Goal: Find contact information: Find contact information

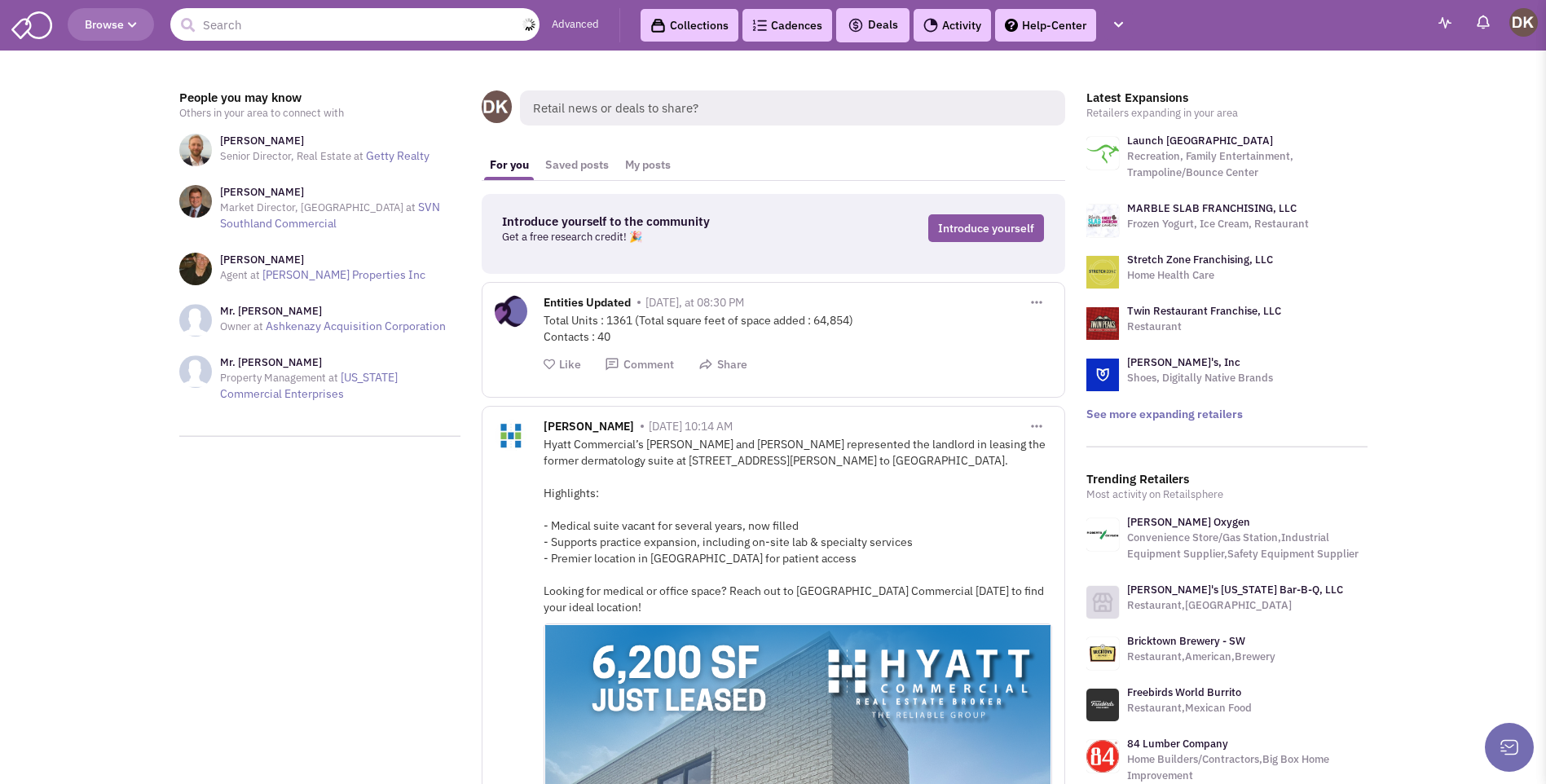
click at [300, 21] on input "text" at bounding box center [355, 24] width 369 height 33
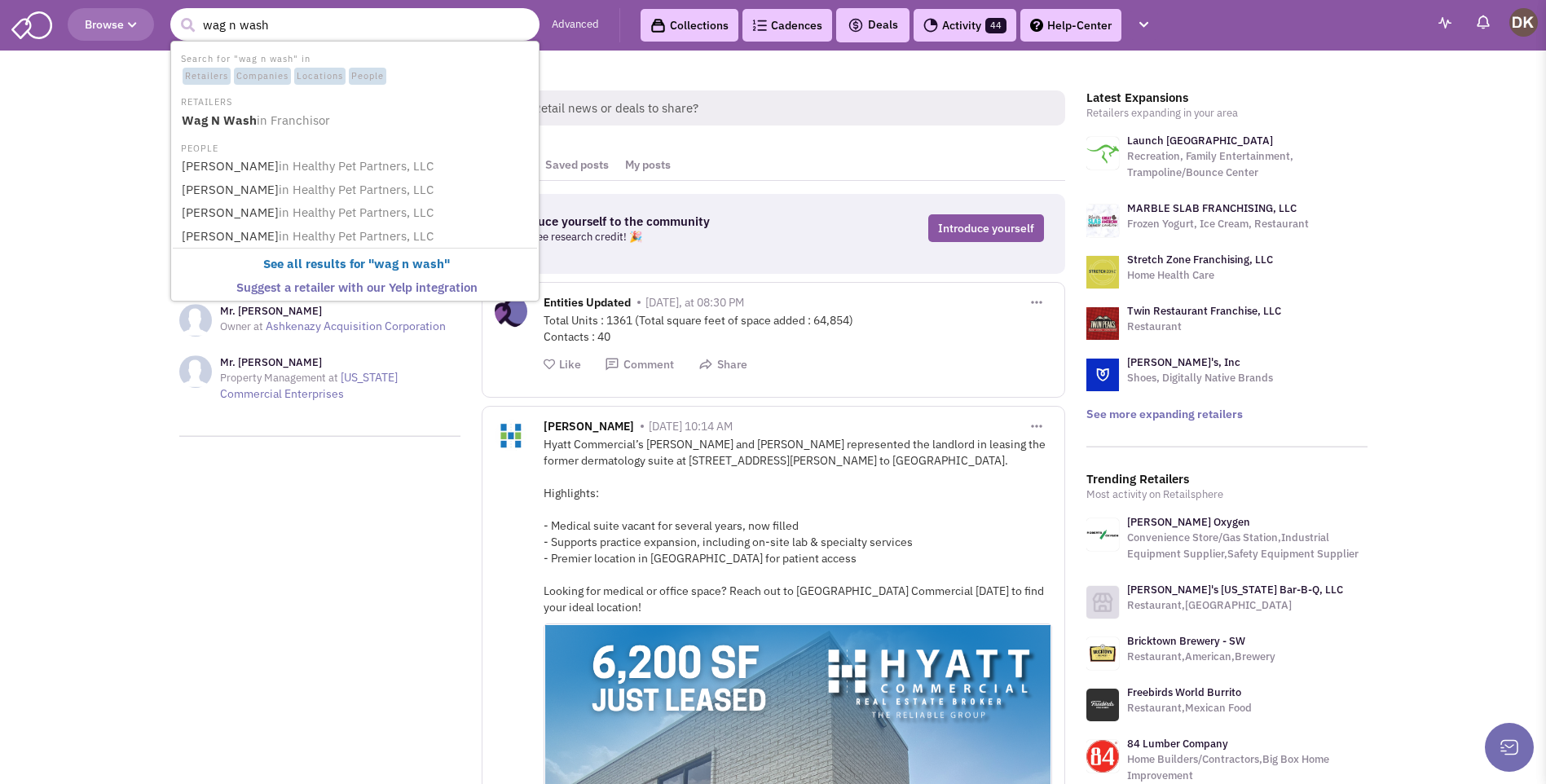
type input "wag n wash"
click at [175, 13] on button "submit" at bounding box center [187, 25] width 24 height 24
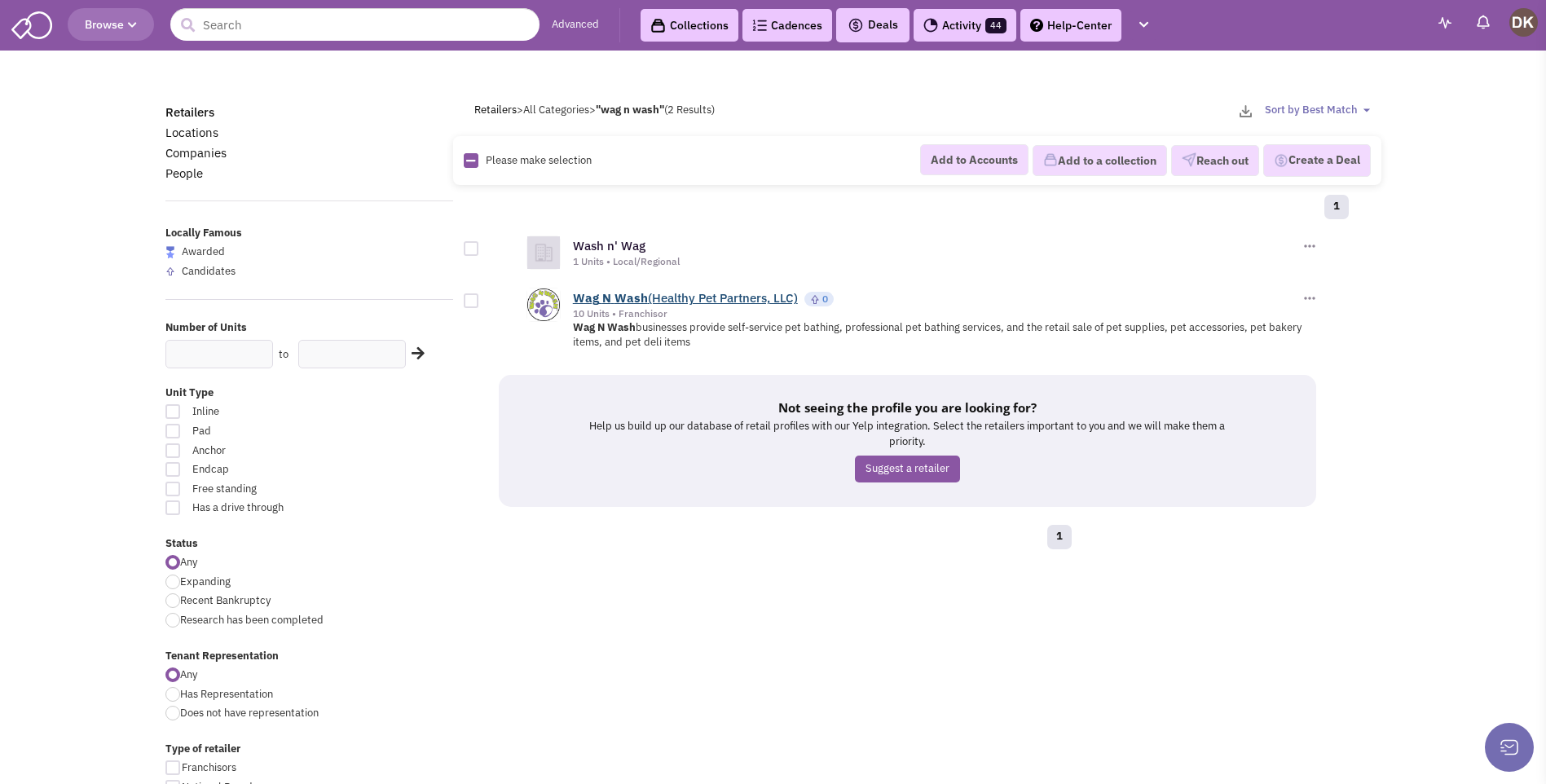
click at [625, 299] on b "Wash" at bounding box center [631, 298] width 34 height 15
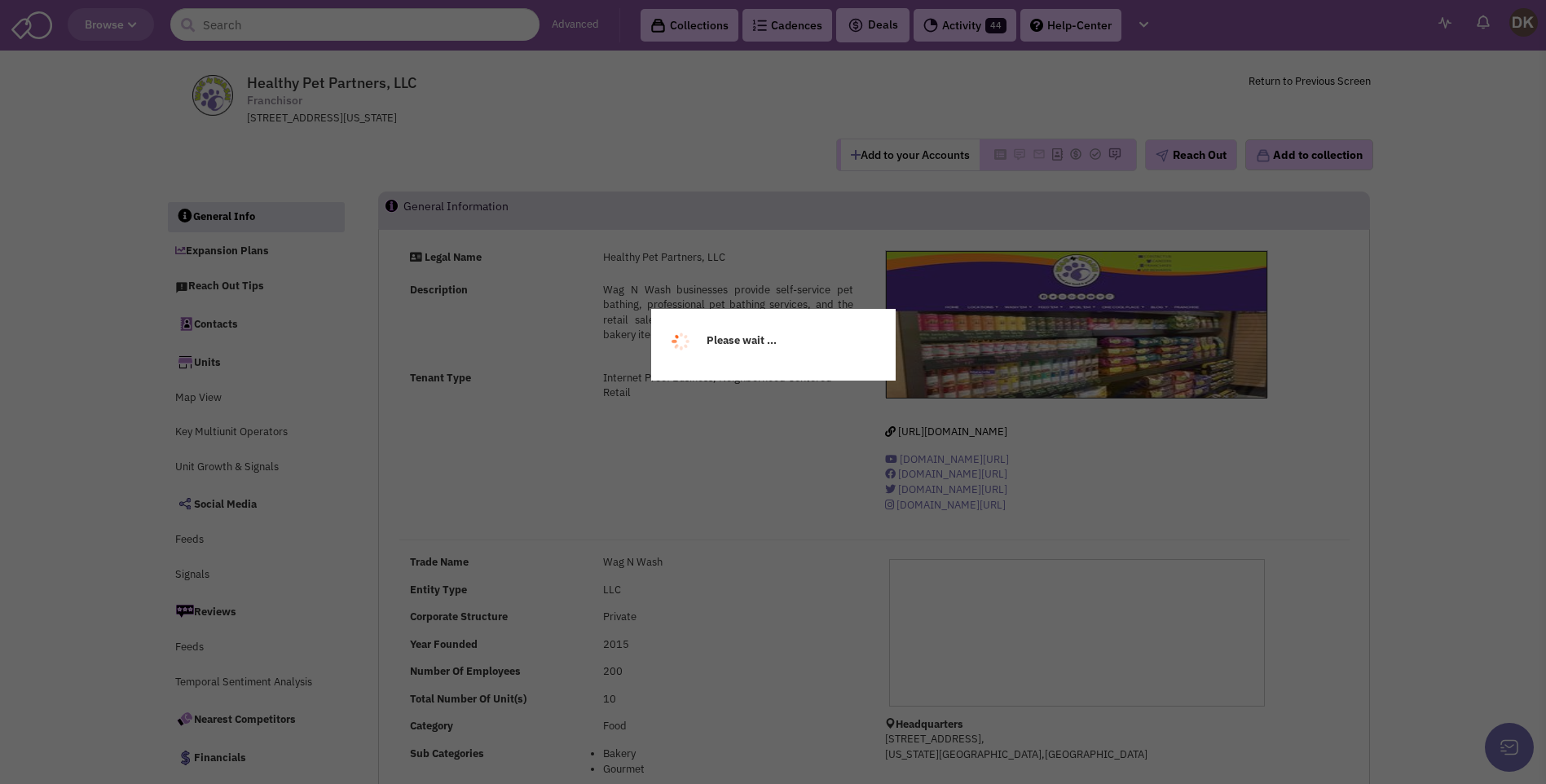
select select
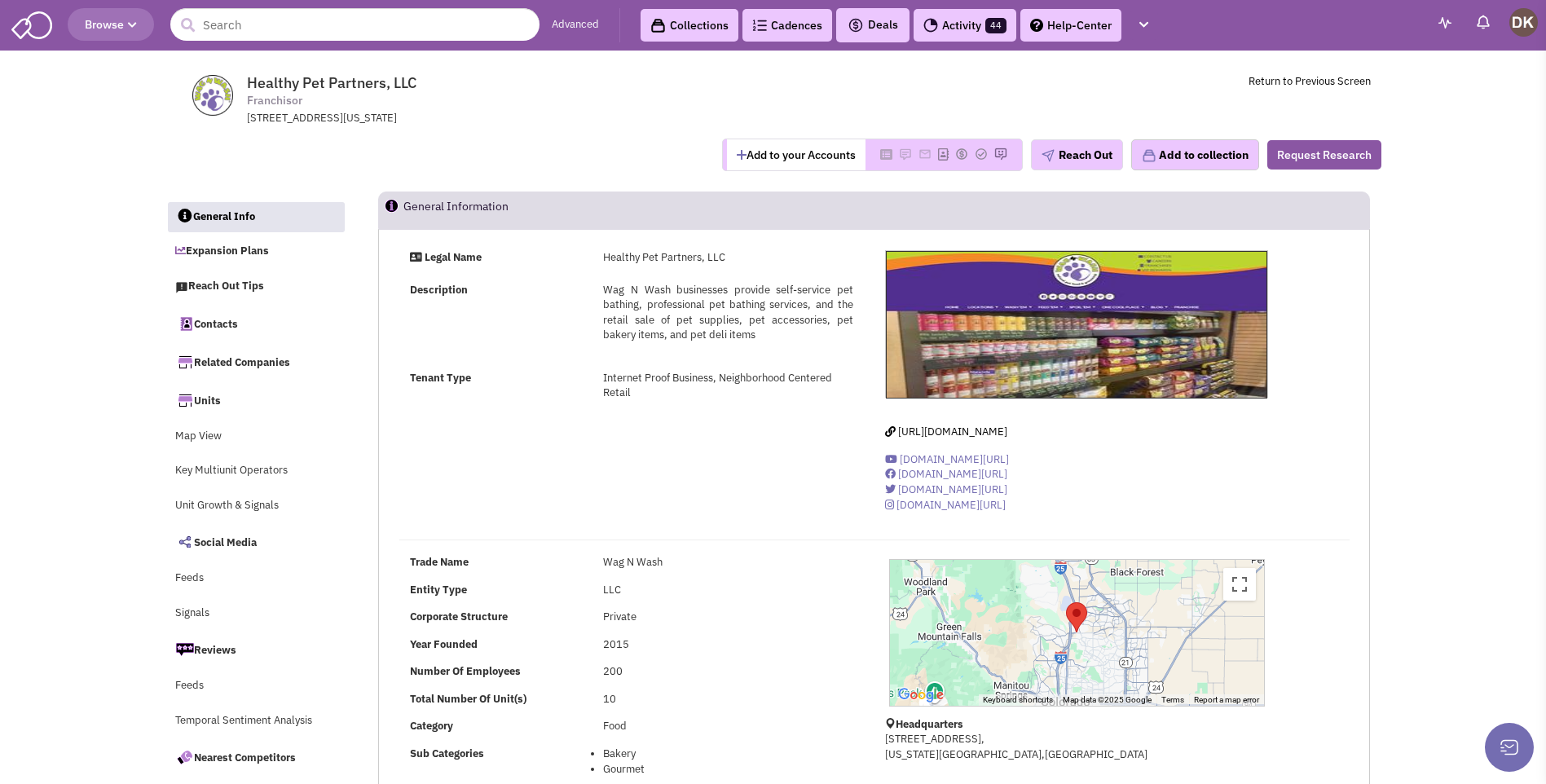
click at [785, 160] on button "Add to your Accounts" at bounding box center [796, 155] width 139 height 31
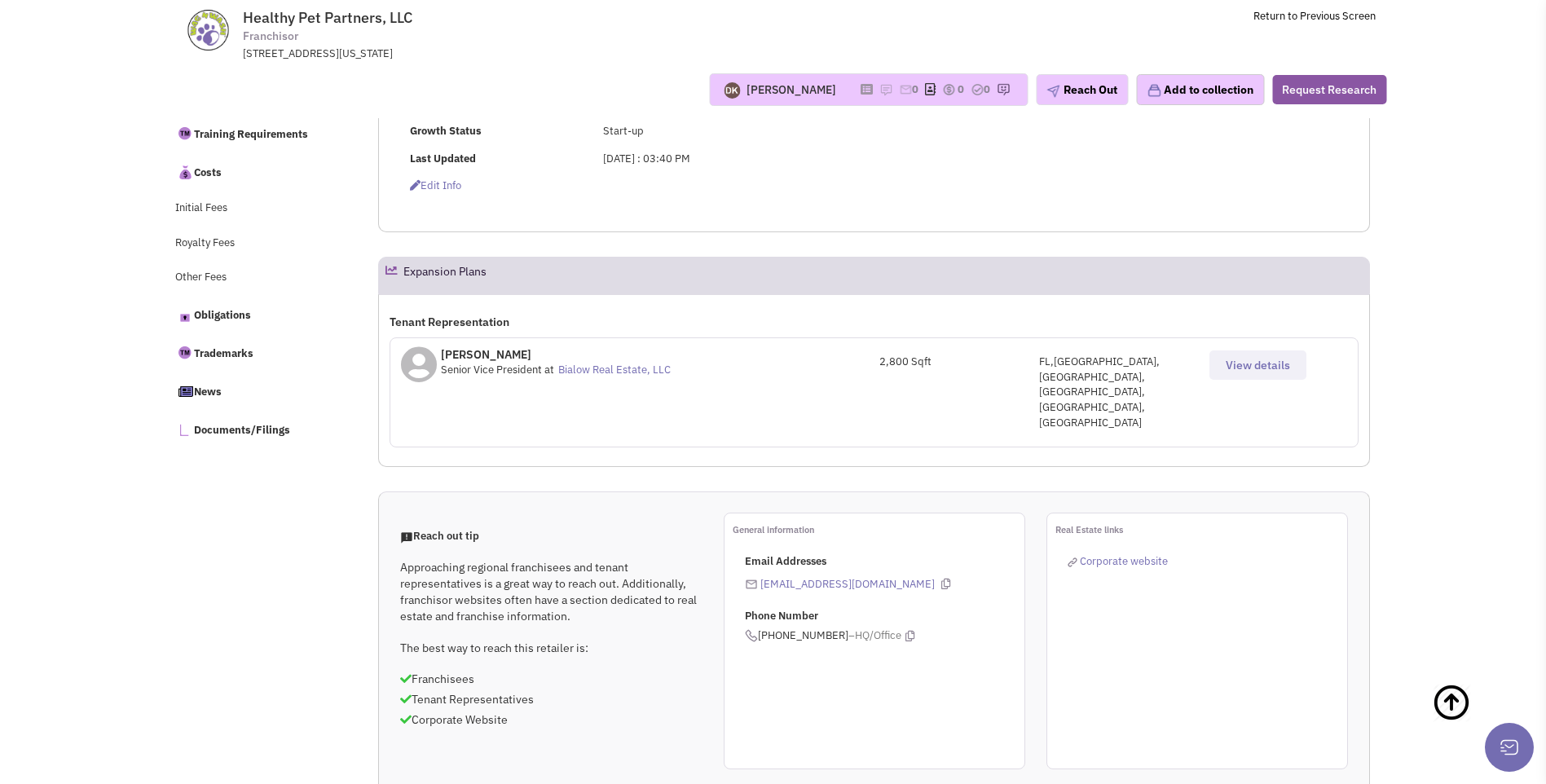
scroll to position [652, 0]
click at [1245, 370] on span "View details" at bounding box center [1257, 364] width 64 height 14
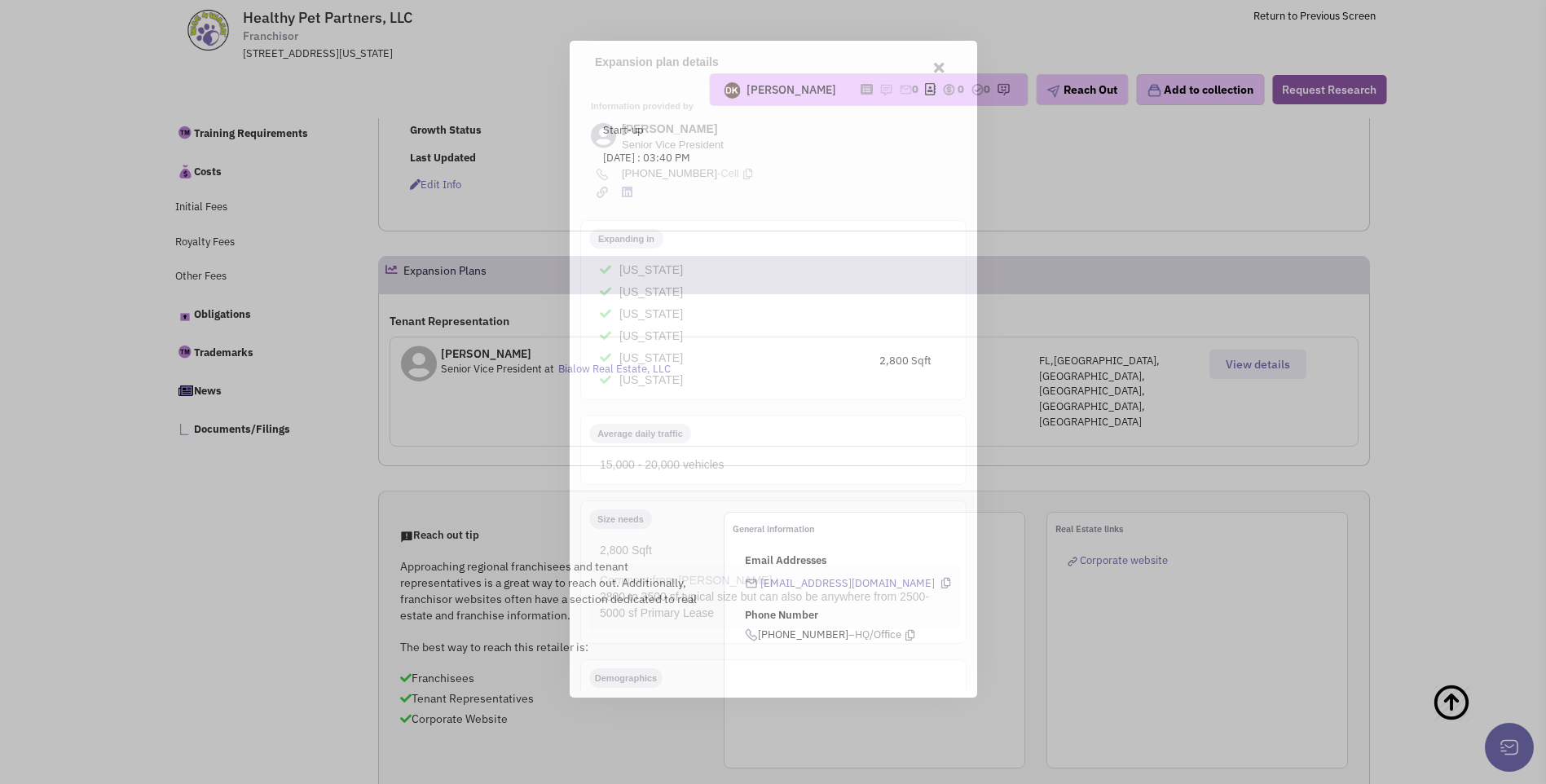
scroll to position [0, 0]
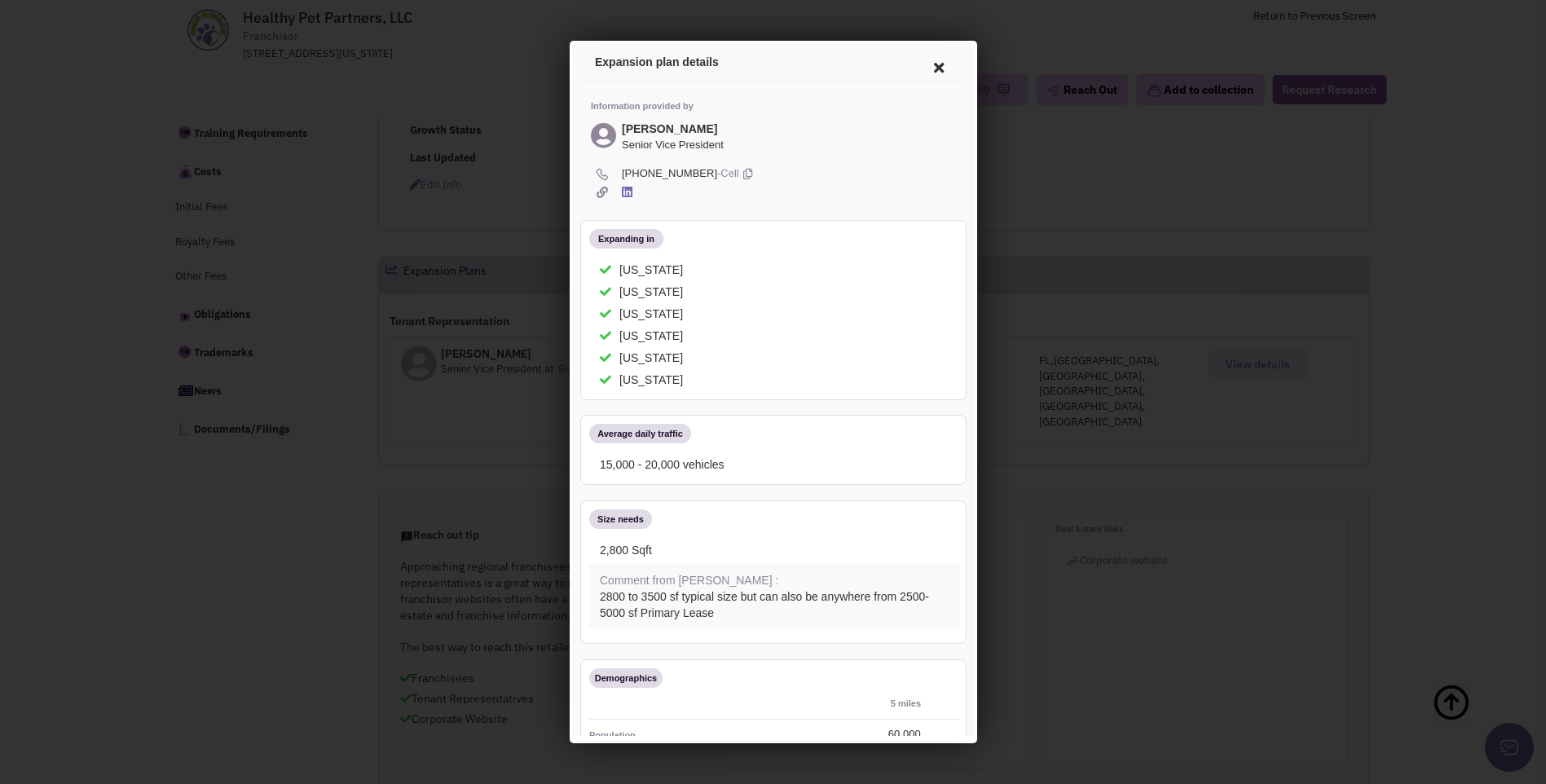
click at [525, 210] on div at bounding box center [773, 392] width 1546 height 784
click at [925, 63] on icon at bounding box center [936, 64] width 35 height 39
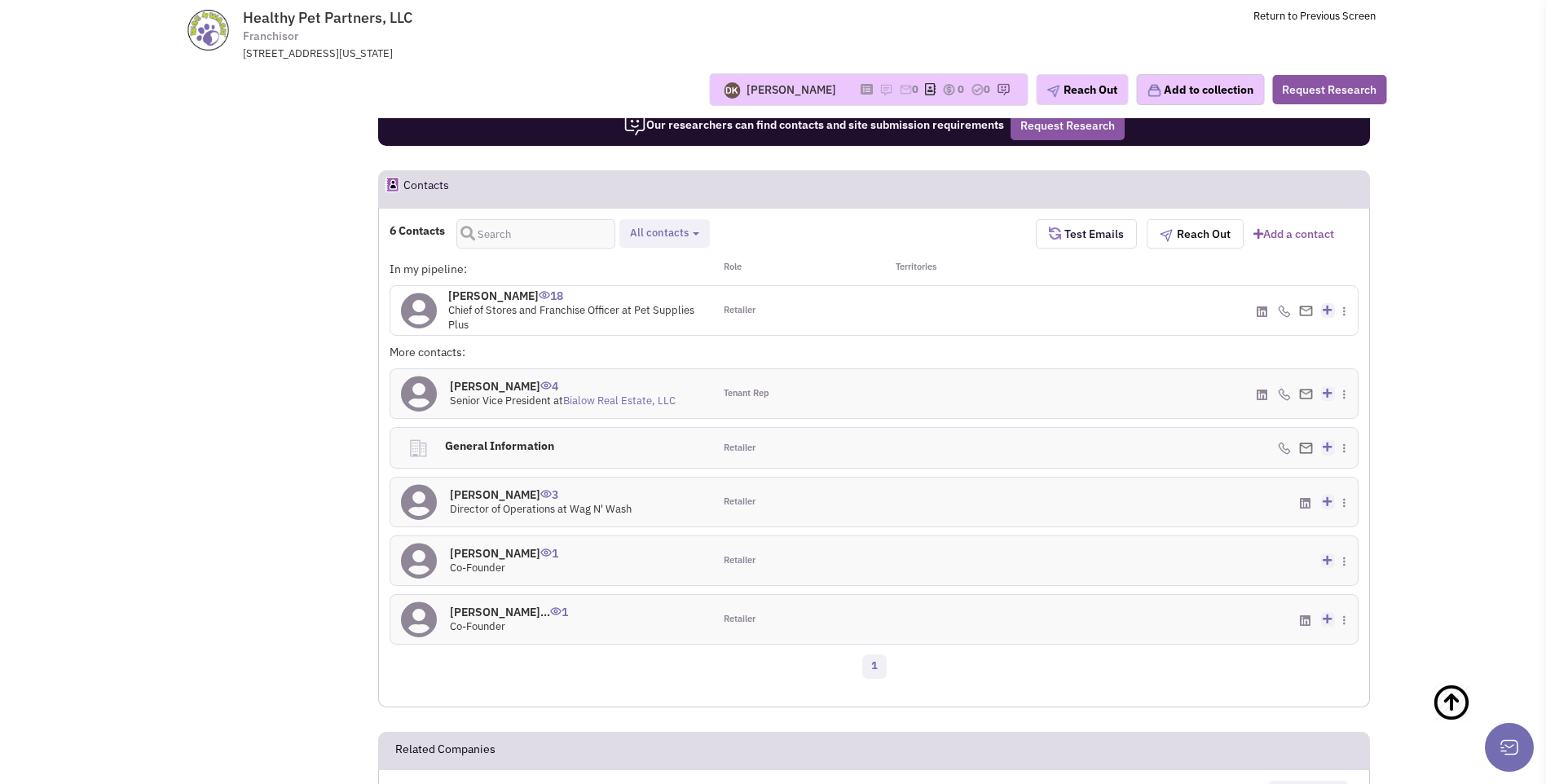
scroll to position [1468, 0]
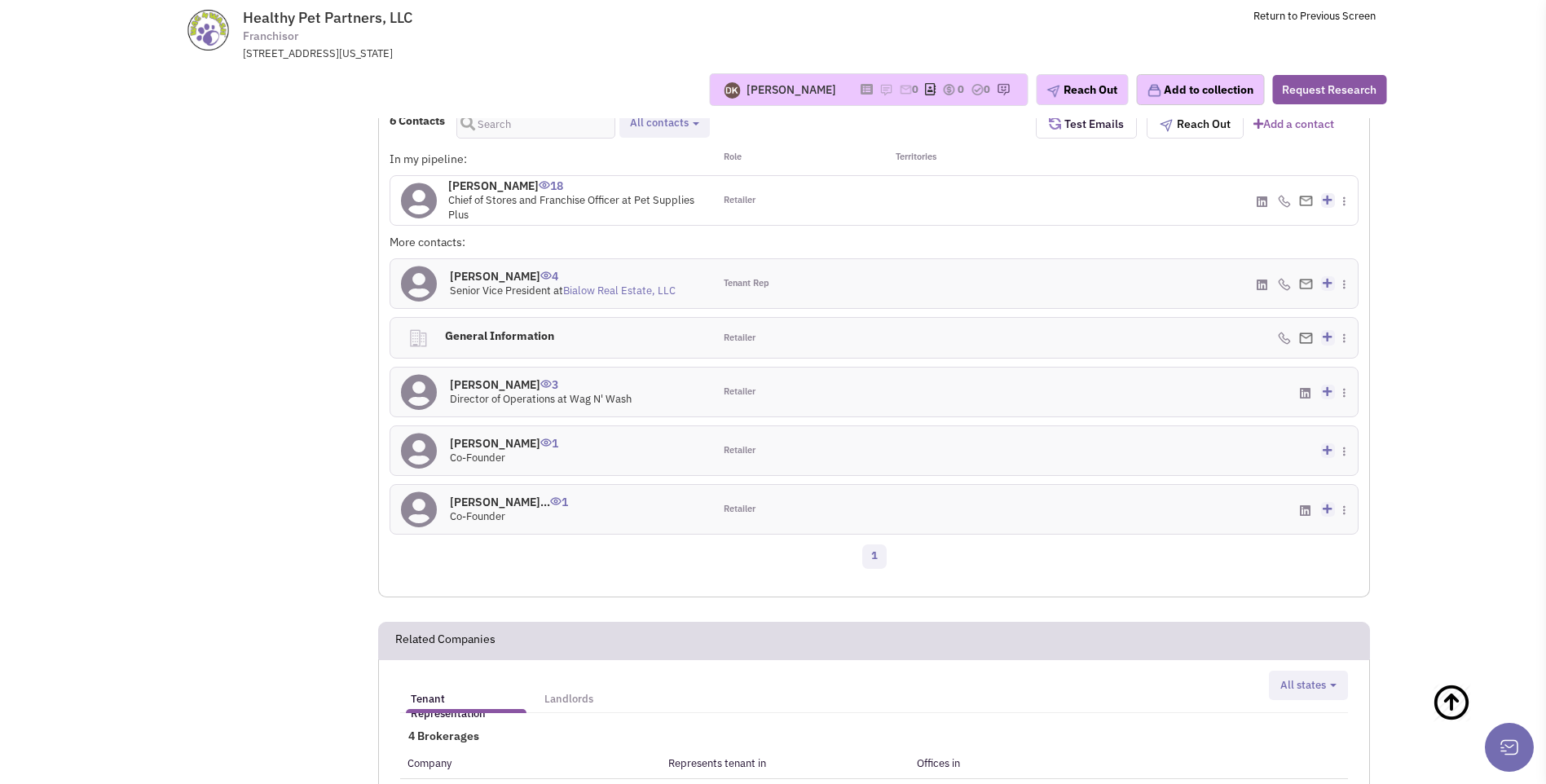
click at [510, 377] on h4 "Brittany Skahill 3" at bounding box center [541, 384] width 182 height 14
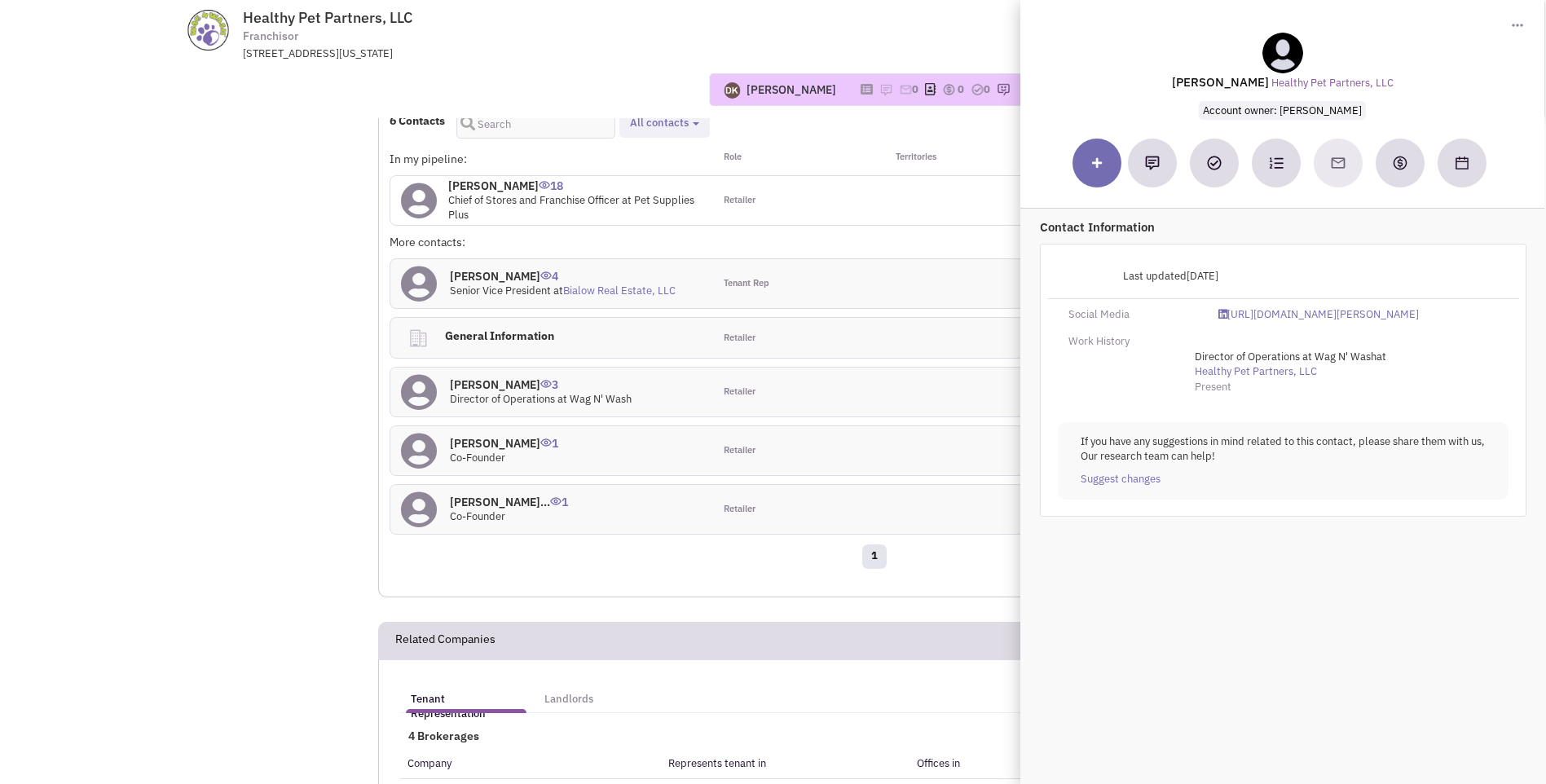
click at [828, 367] on div "Retailer" at bounding box center [794, 392] width 162 height 49
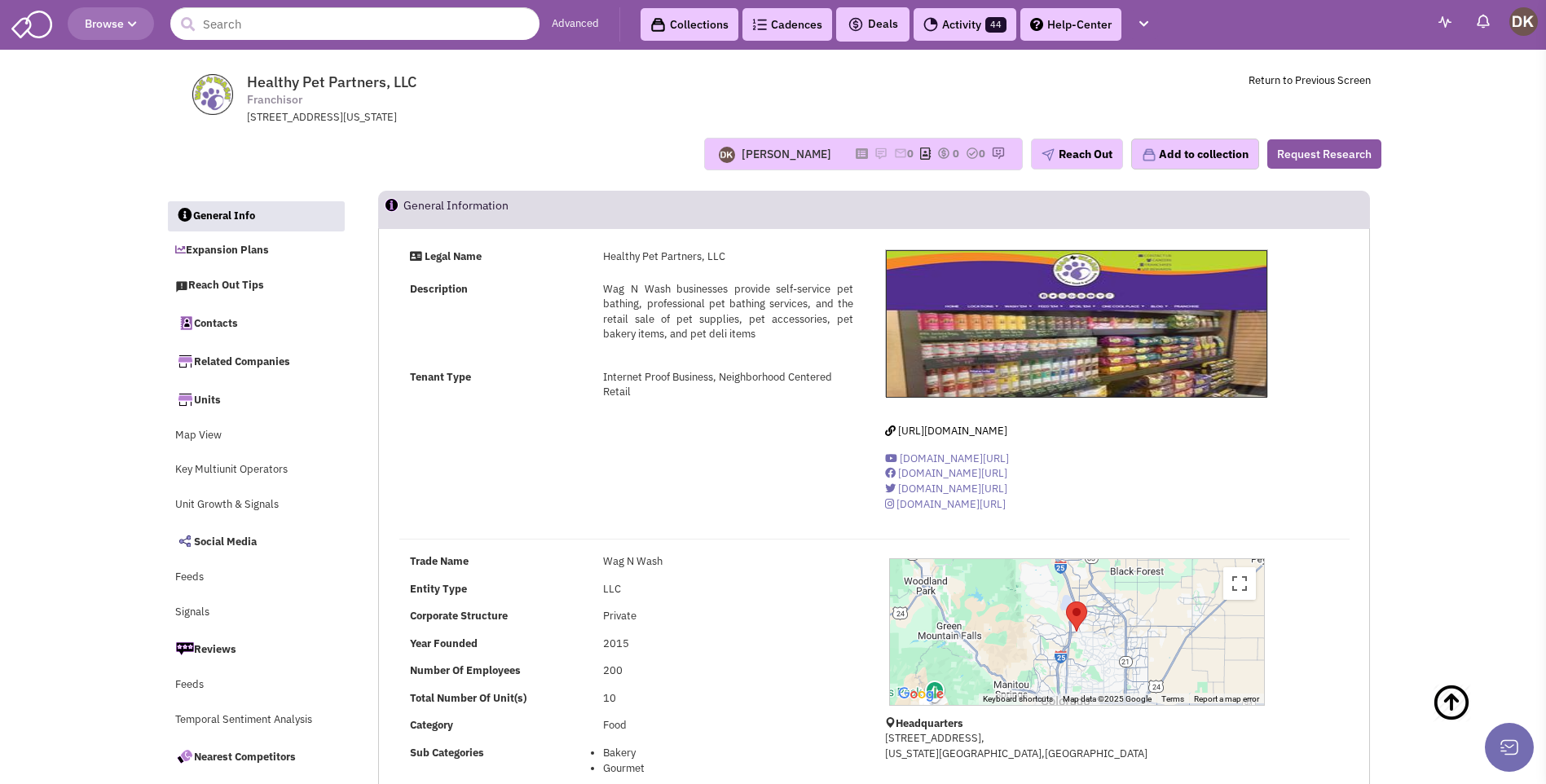
scroll to position [0, 0]
click at [1083, 160] on button "Reach Out" at bounding box center [1077, 155] width 92 height 31
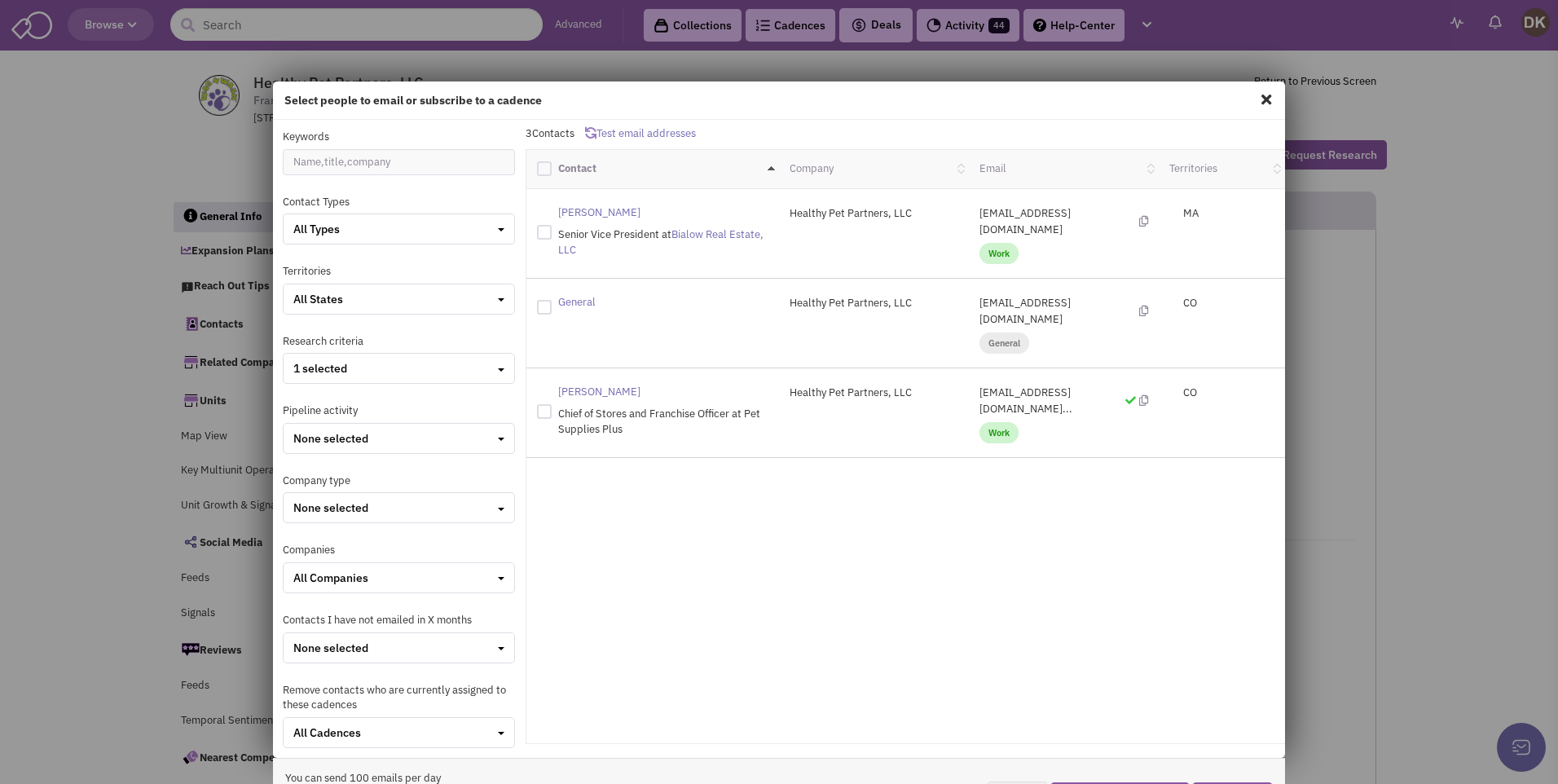
drag, startPoint x: 967, startPoint y: 370, endPoint x: 1060, endPoint y: 370, distance: 93.0
click at [1060, 385] on p "nrusso@petsuppliesplus.co..." at bounding box center [1063, 401] width 168 height 33
drag, startPoint x: 1060, startPoint y: 370, endPoint x: 1123, endPoint y: 375, distance: 63.2
click at [1139, 395] on icon at bounding box center [1143, 400] width 9 height 11
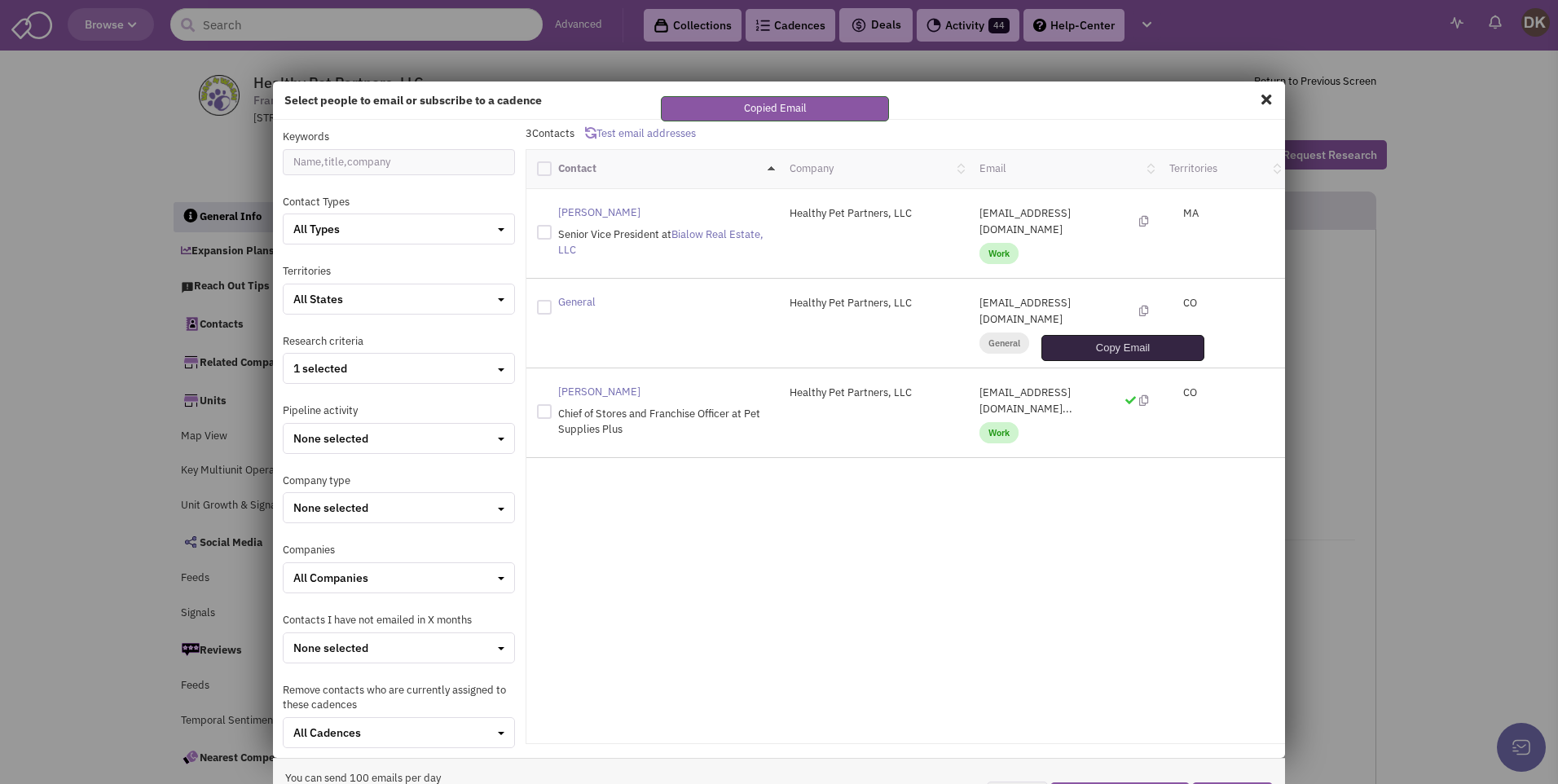
click at [1139, 395] on icon at bounding box center [1143, 400] width 9 height 11
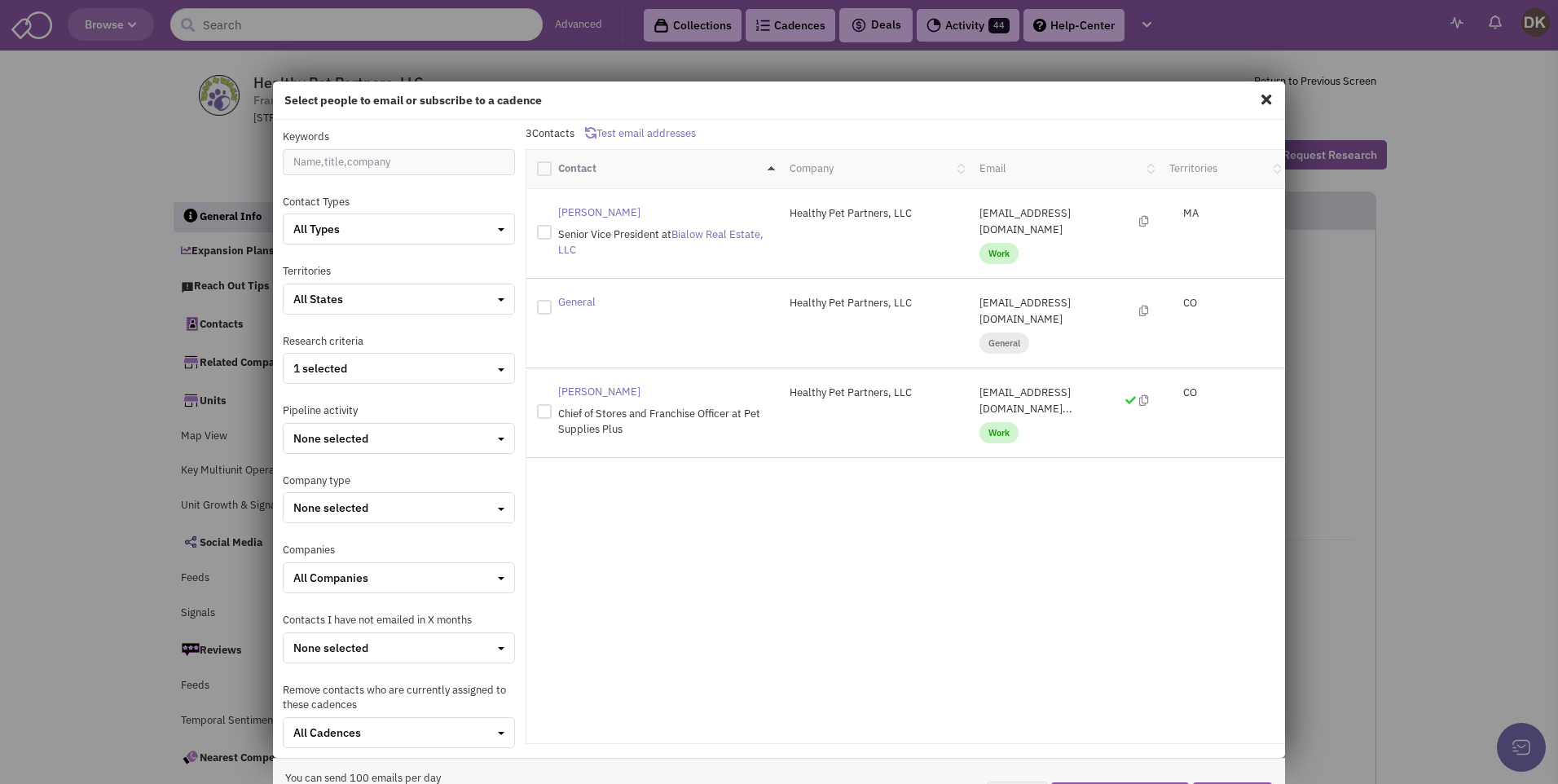
drag, startPoint x: 1054, startPoint y: 378, endPoint x: 1030, endPoint y: 422, distance: 50.1
click at [1030, 422] on div "Nick Russo Chief of Stores and Franchise Officer at Pet Supplies Plus Healthy P…" at bounding box center [906, 413] width 759 height 89
drag, startPoint x: 965, startPoint y: 373, endPoint x: 1109, endPoint y: 371, distance: 144.0
click at [1109, 385] on p "nrusso@petsuppliesplus.co..." at bounding box center [1063, 401] width 168 height 33
drag, startPoint x: 1109, startPoint y: 371, endPoint x: 1040, endPoint y: 371, distance: 69.0
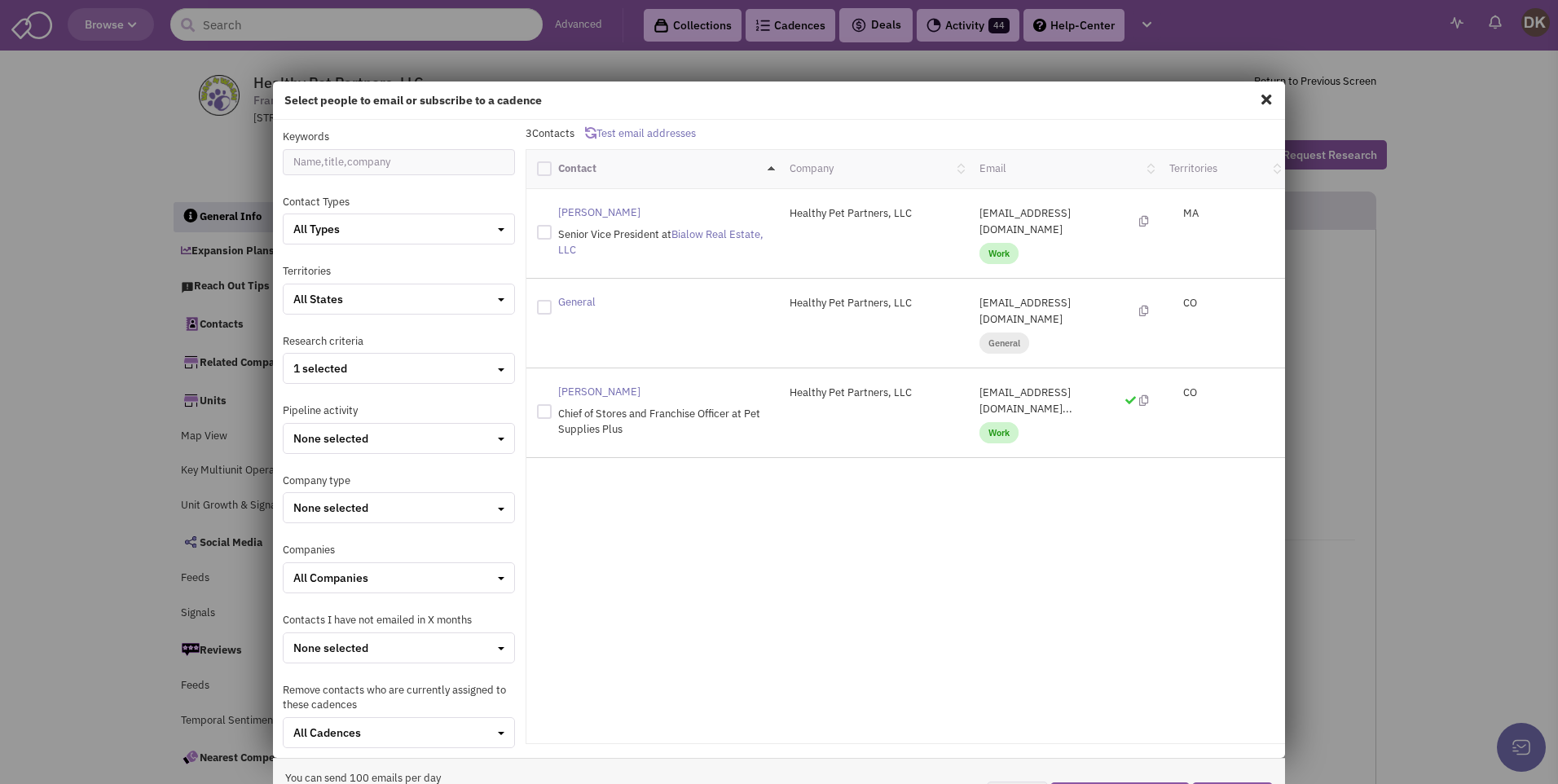
click at [928, 424] on div "Nick Russo Chief of Stores and Franchise Officer at Pet Supplies Plus Healthy P…" at bounding box center [906, 413] width 759 height 89
click at [133, 147] on div "Select people to email or subscribe to a cadence Keywords Contact Types All Typ…" at bounding box center [779, 392] width 1558 height 784
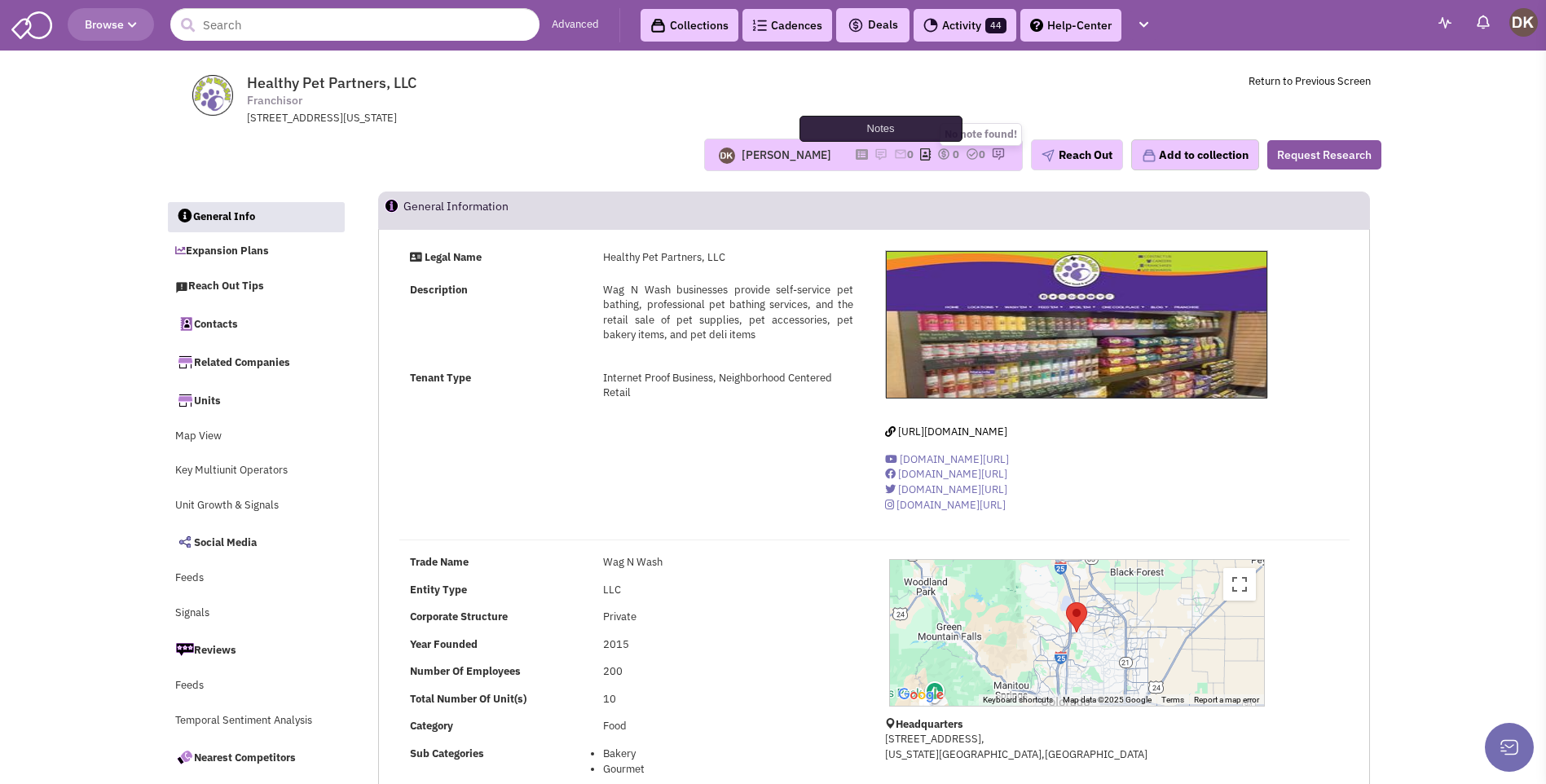
click at [874, 152] on img at bounding box center [881, 154] width 13 height 13
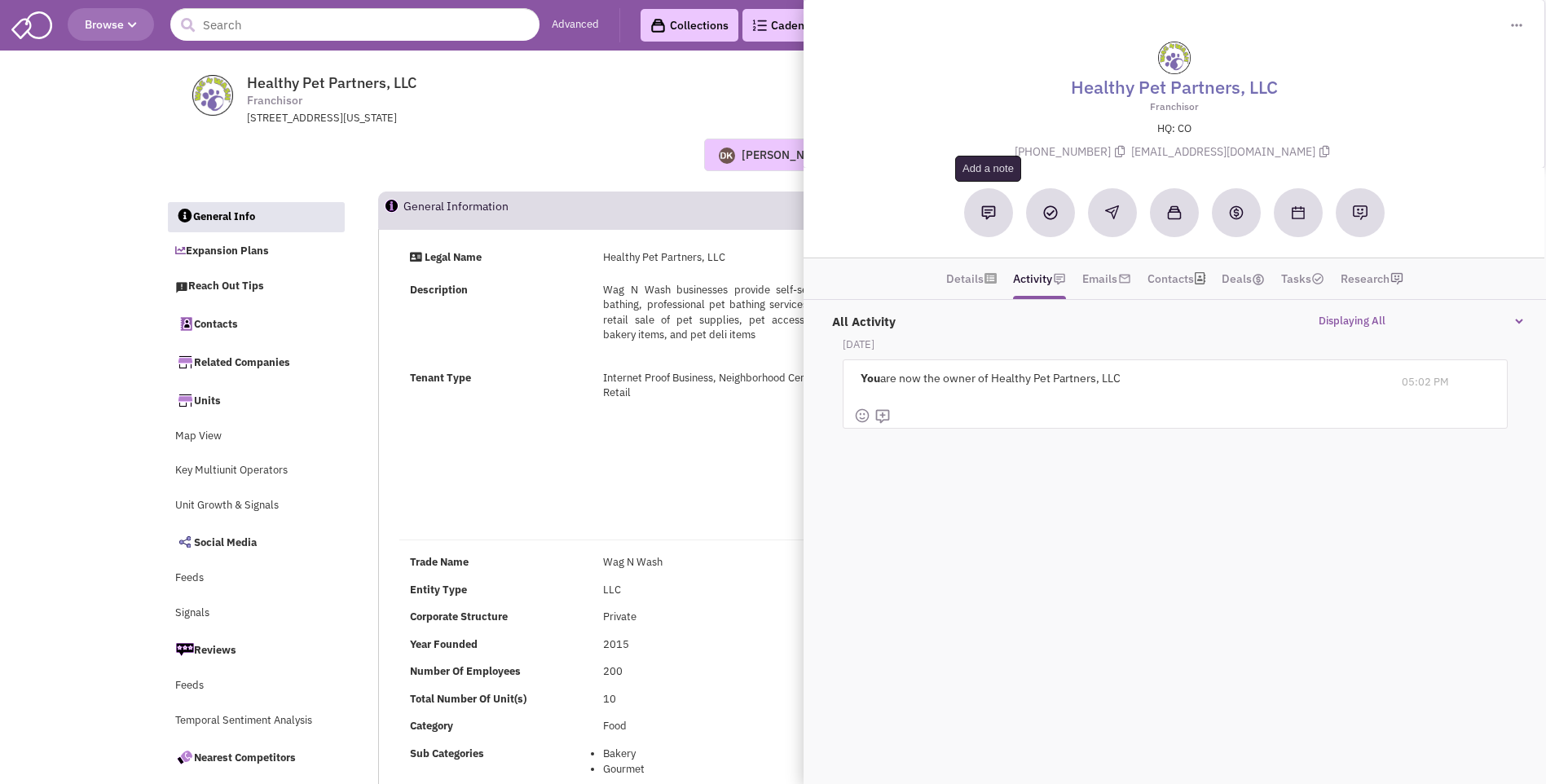
click at [981, 219] on img at bounding box center [988, 212] width 14 height 14
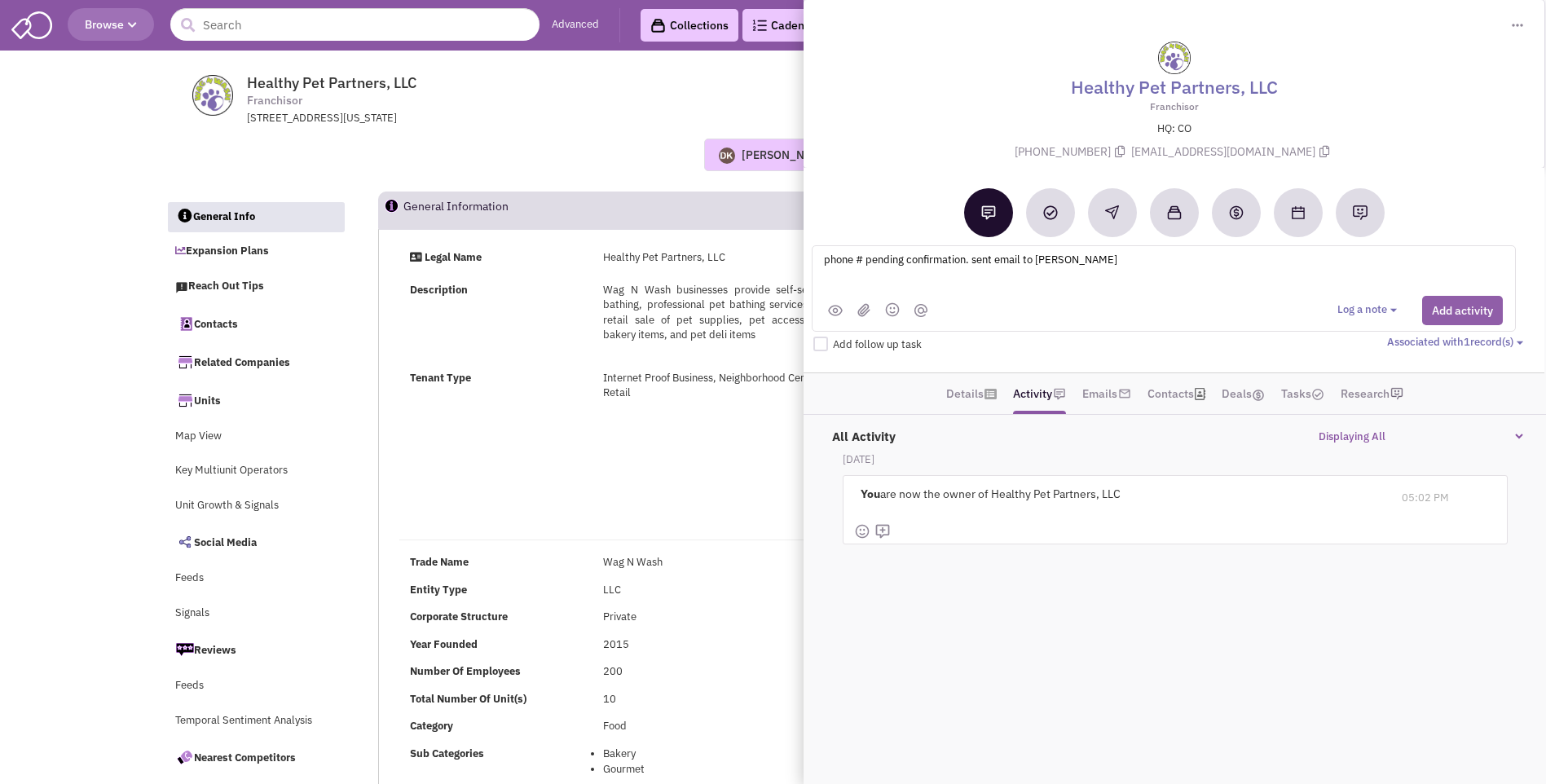
type textarea "phone # pending confirmation. sent email to Nick Russo"
click at [1452, 316] on button "Add activity" at bounding box center [1462, 310] width 81 height 29
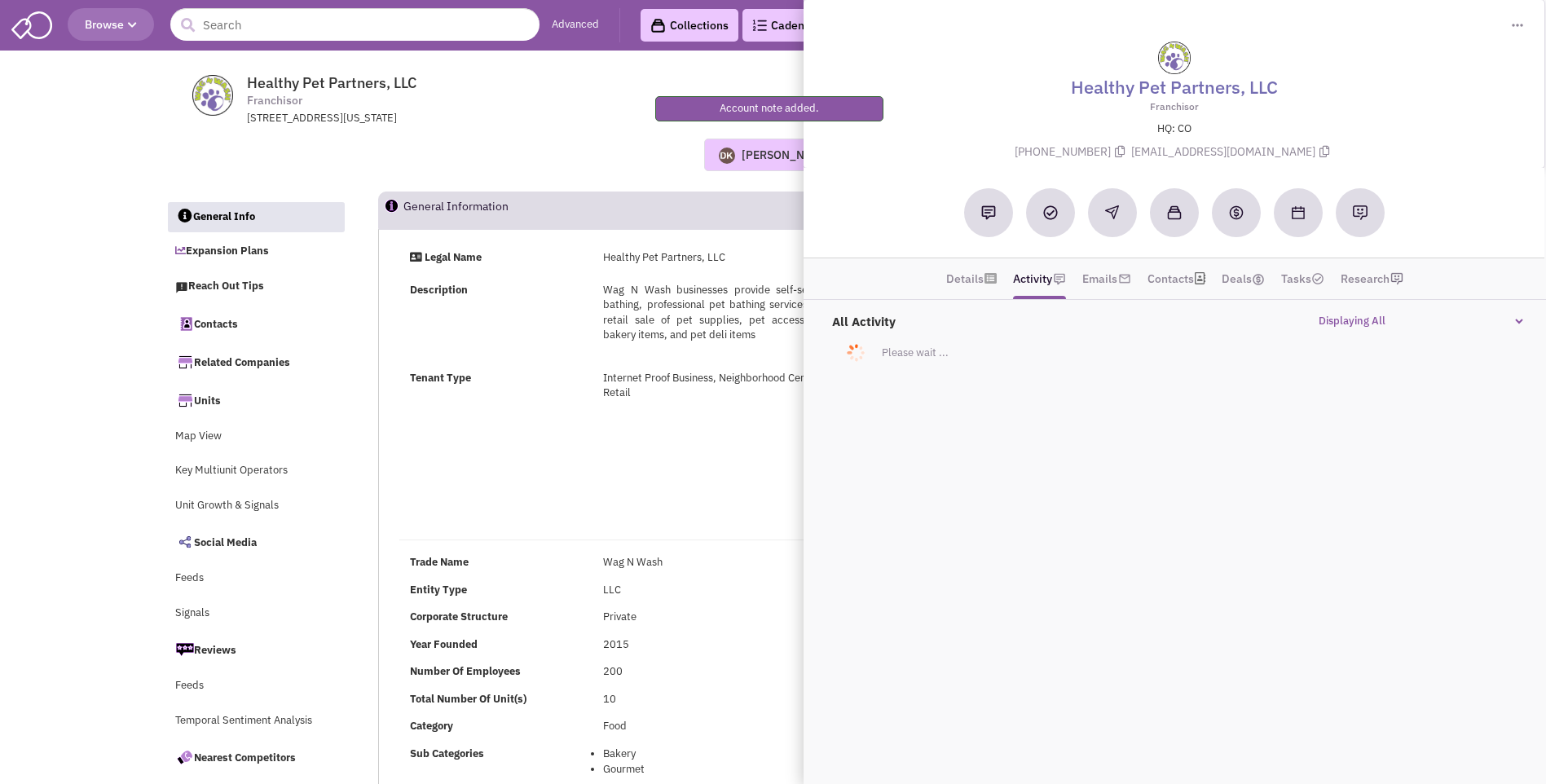
click at [673, 471] on div "Legal Name Healthy Pet Partners, LLC Description Wag N Wash businesses provide …" at bounding box center [874, 387] width 972 height 274
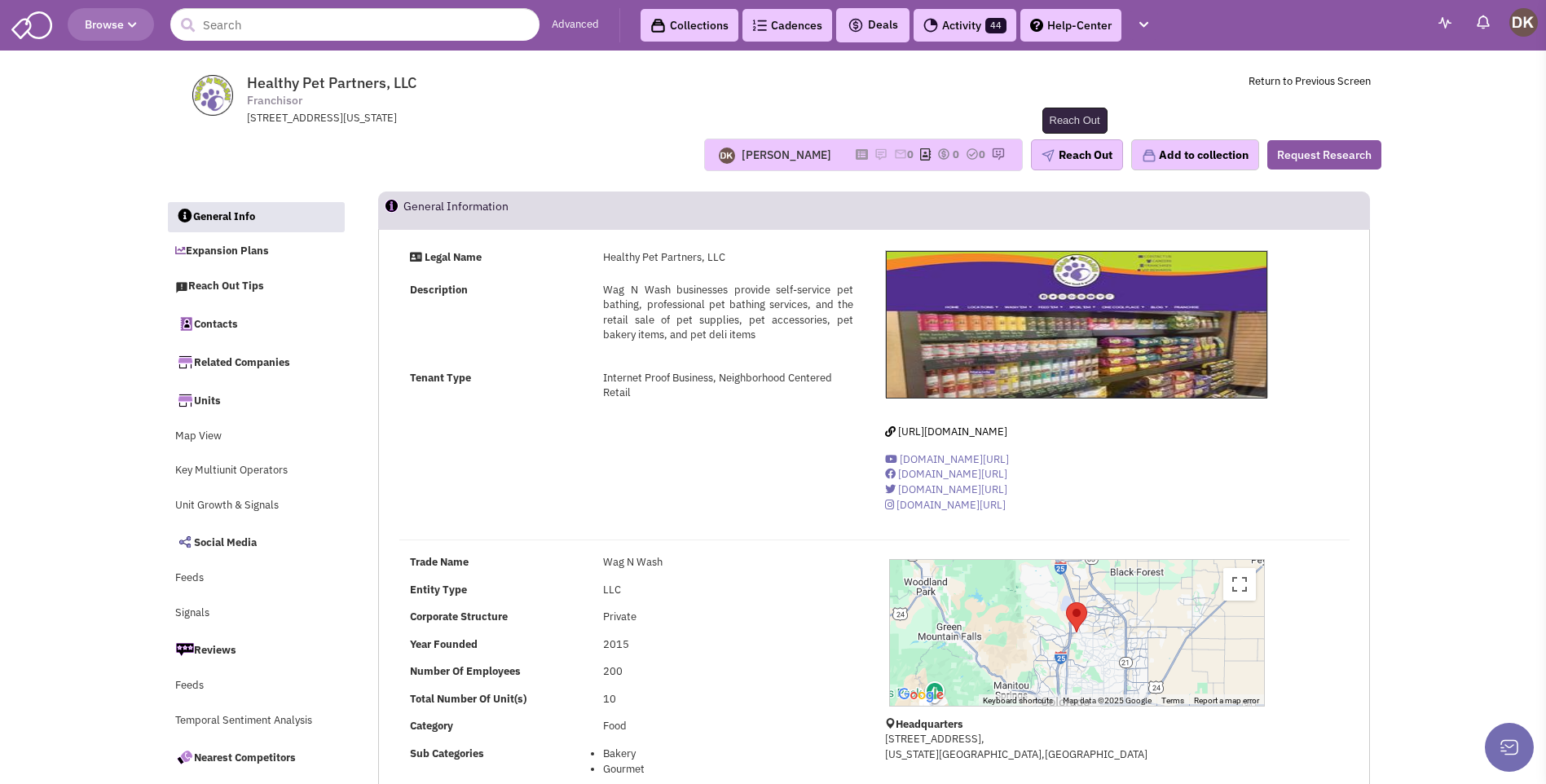
click at [1068, 157] on button "Reach Out" at bounding box center [1077, 155] width 92 height 31
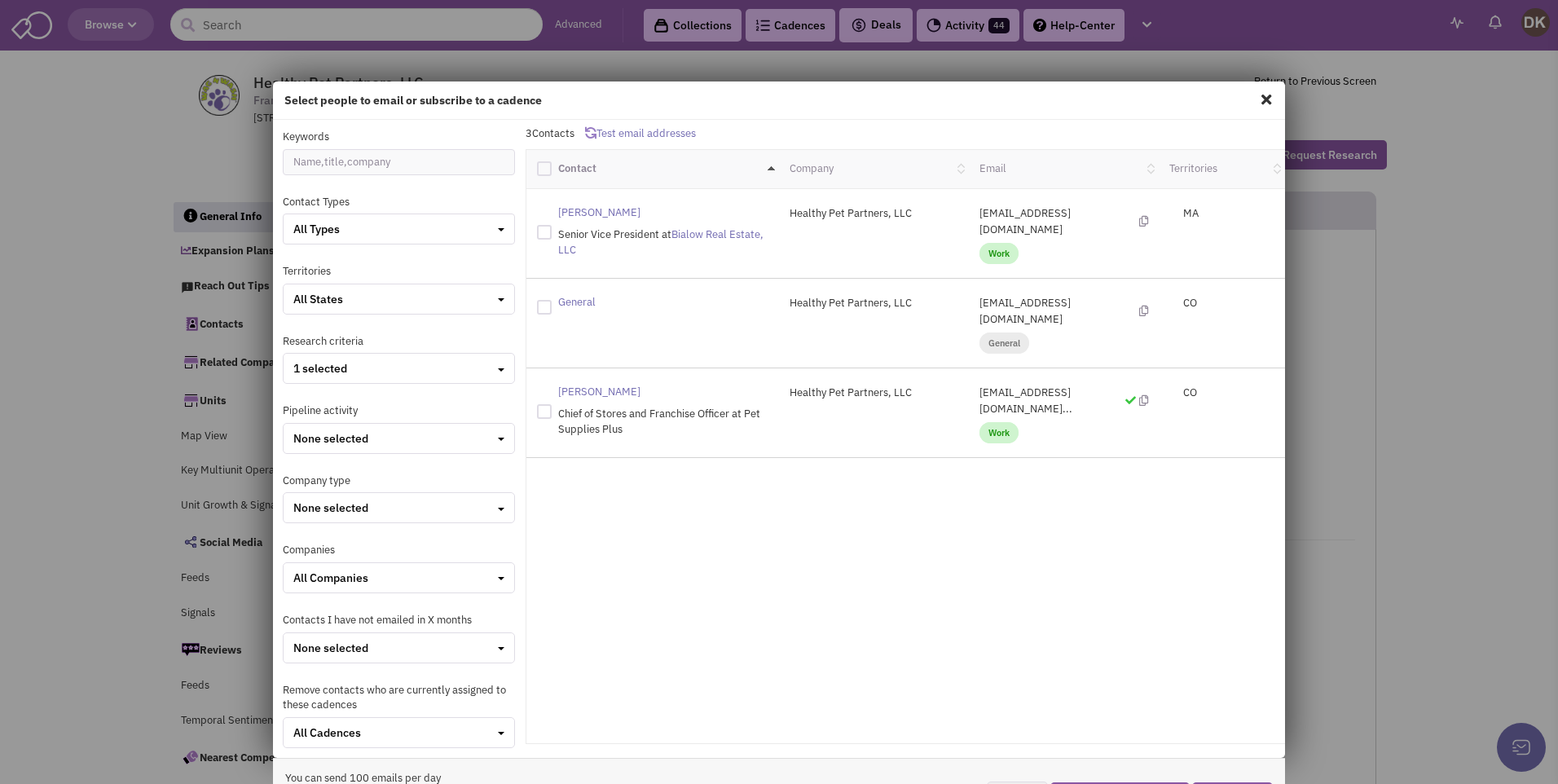
click at [1258, 103] on span at bounding box center [1266, 99] width 21 height 26
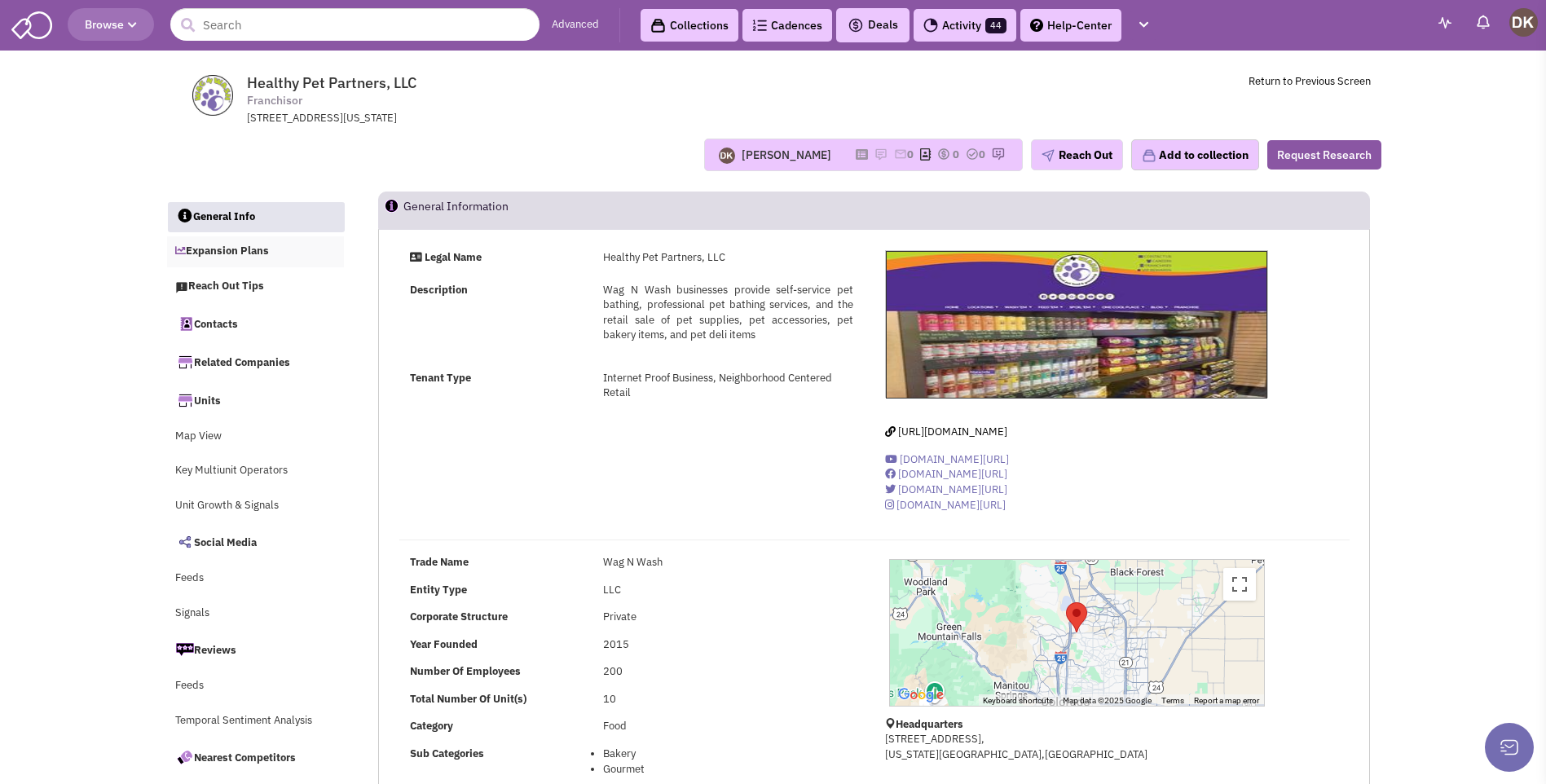
click at [241, 257] on link "Expansion Plans" at bounding box center [256, 252] width 178 height 31
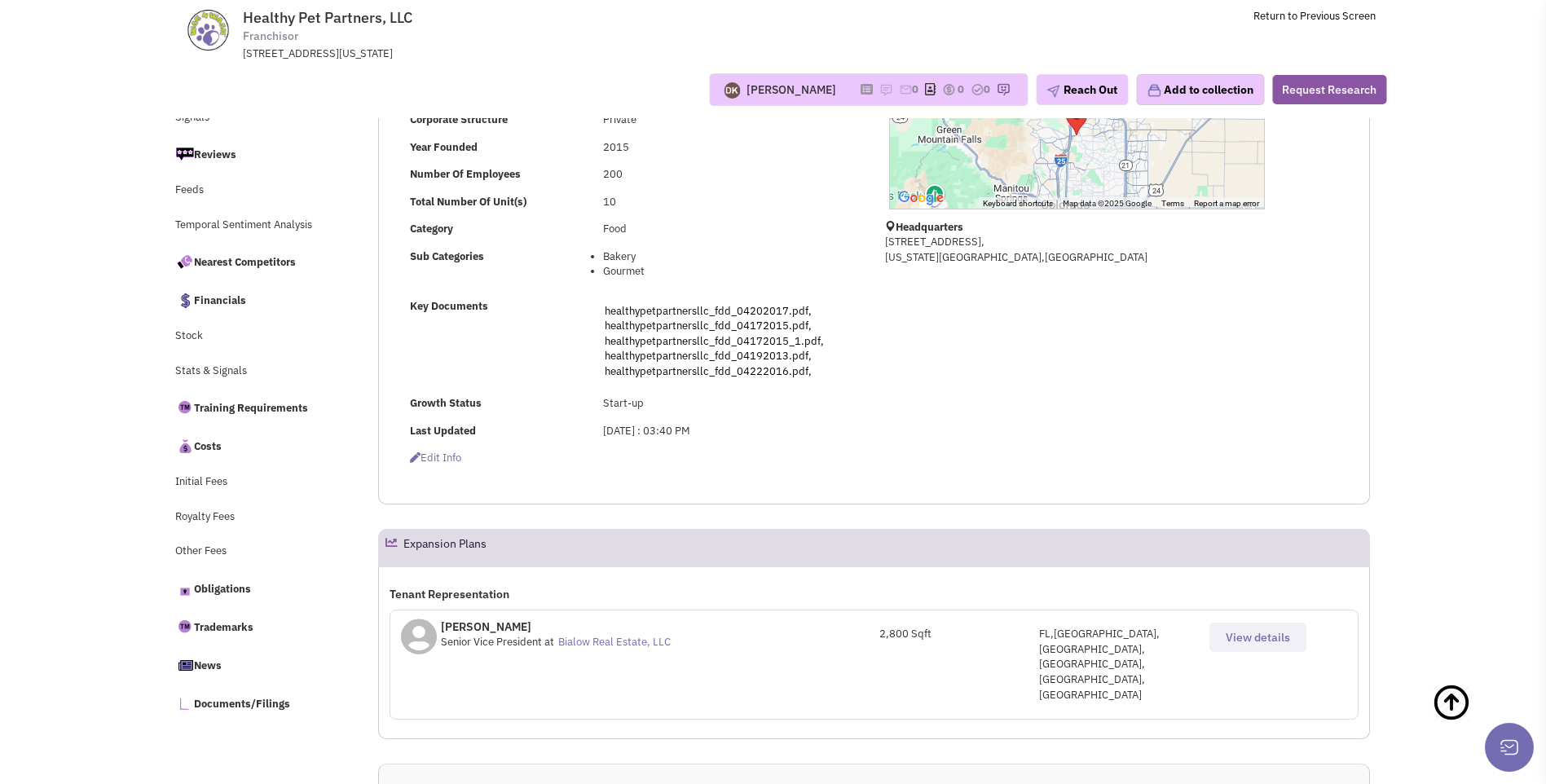
scroll to position [530, 0]
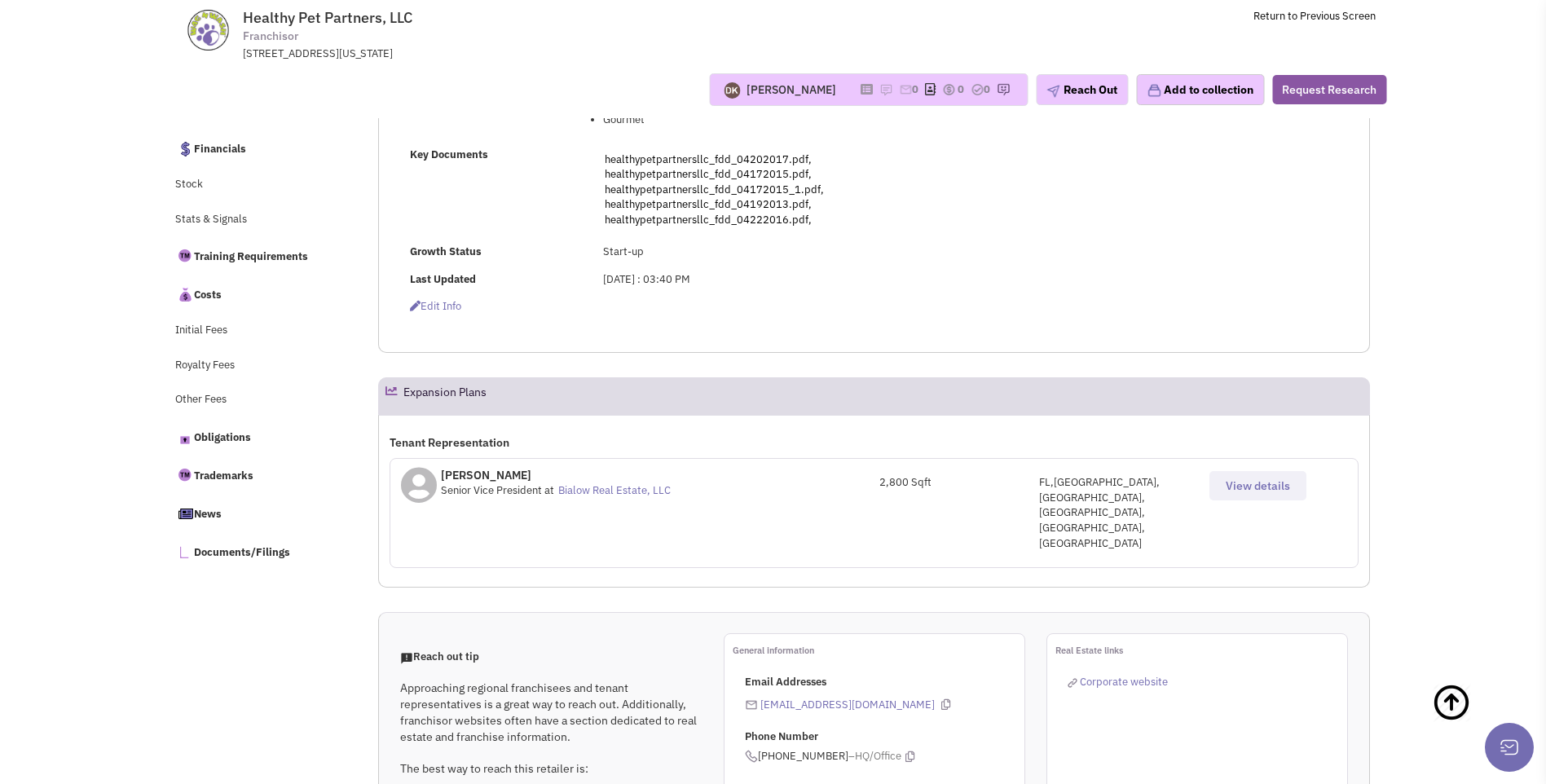
click at [1241, 493] on button "View details" at bounding box center [1257, 486] width 97 height 29
click at [1242, 492] on span "View details" at bounding box center [1257, 485] width 64 height 14
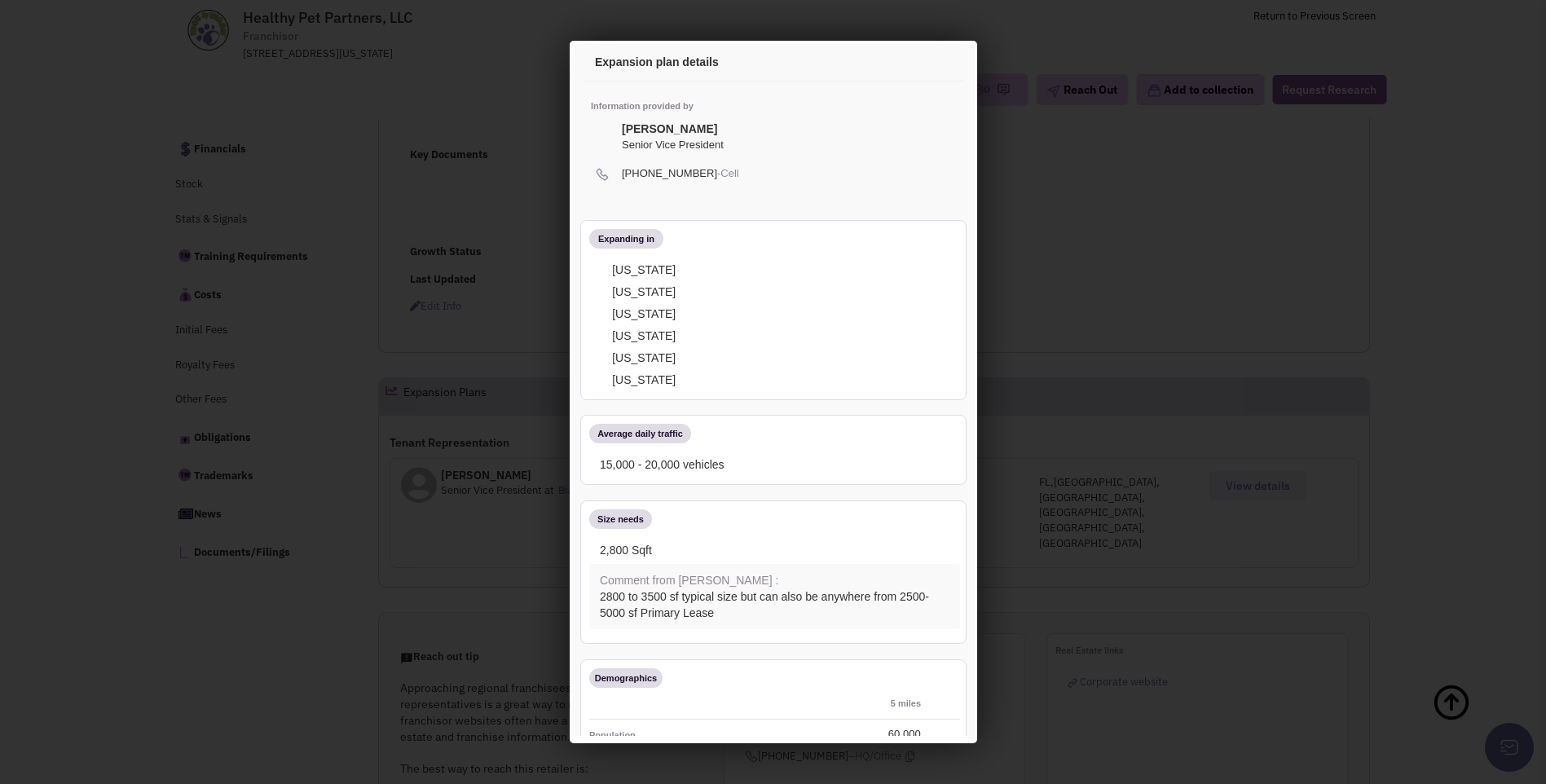
scroll to position [0, 0]
click at [924, 66] on icon at bounding box center [936, 64] width 35 height 39
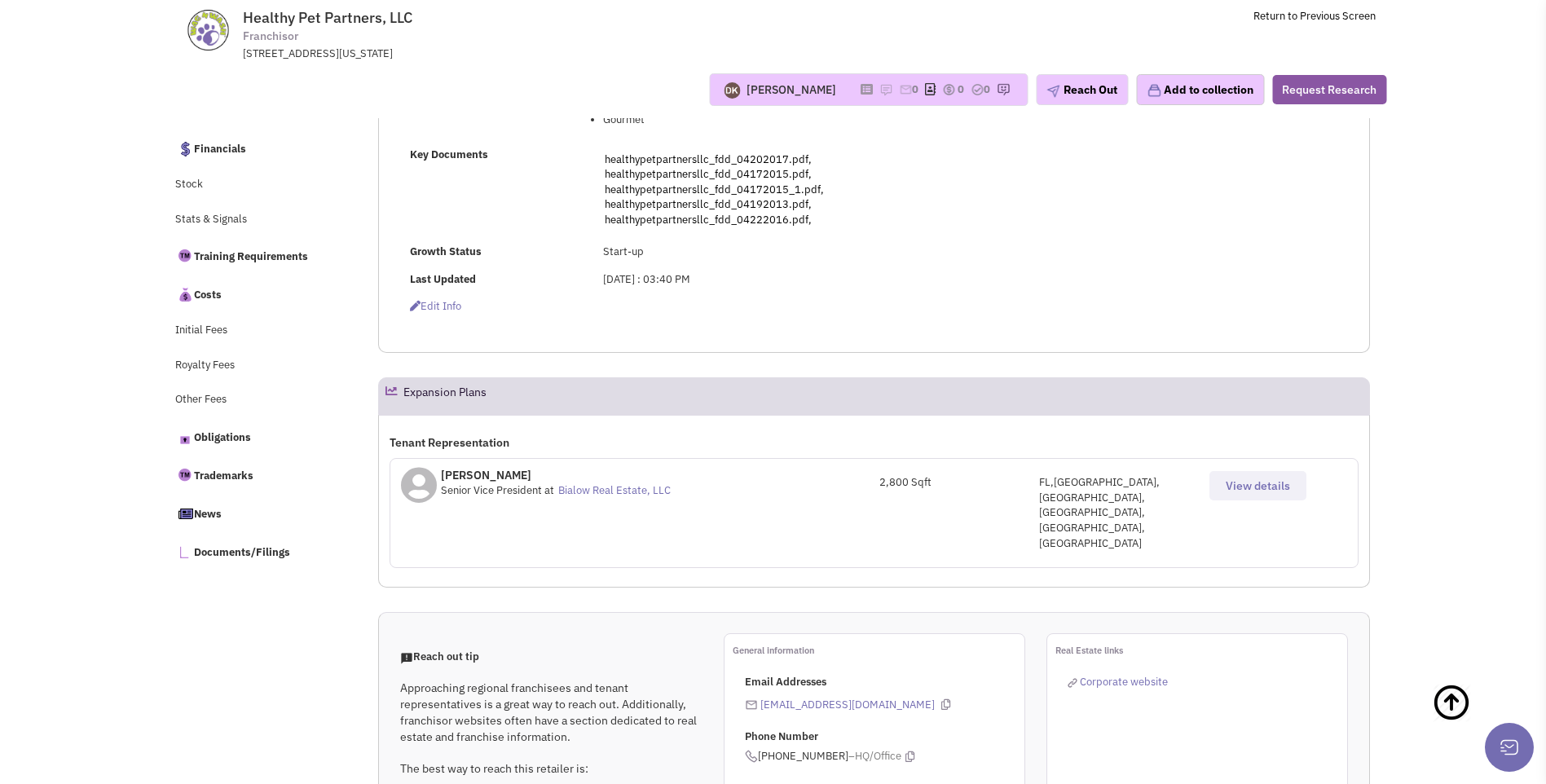
click at [1259, 487] on span "View details" at bounding box center [1257, 485] width 64 height 14
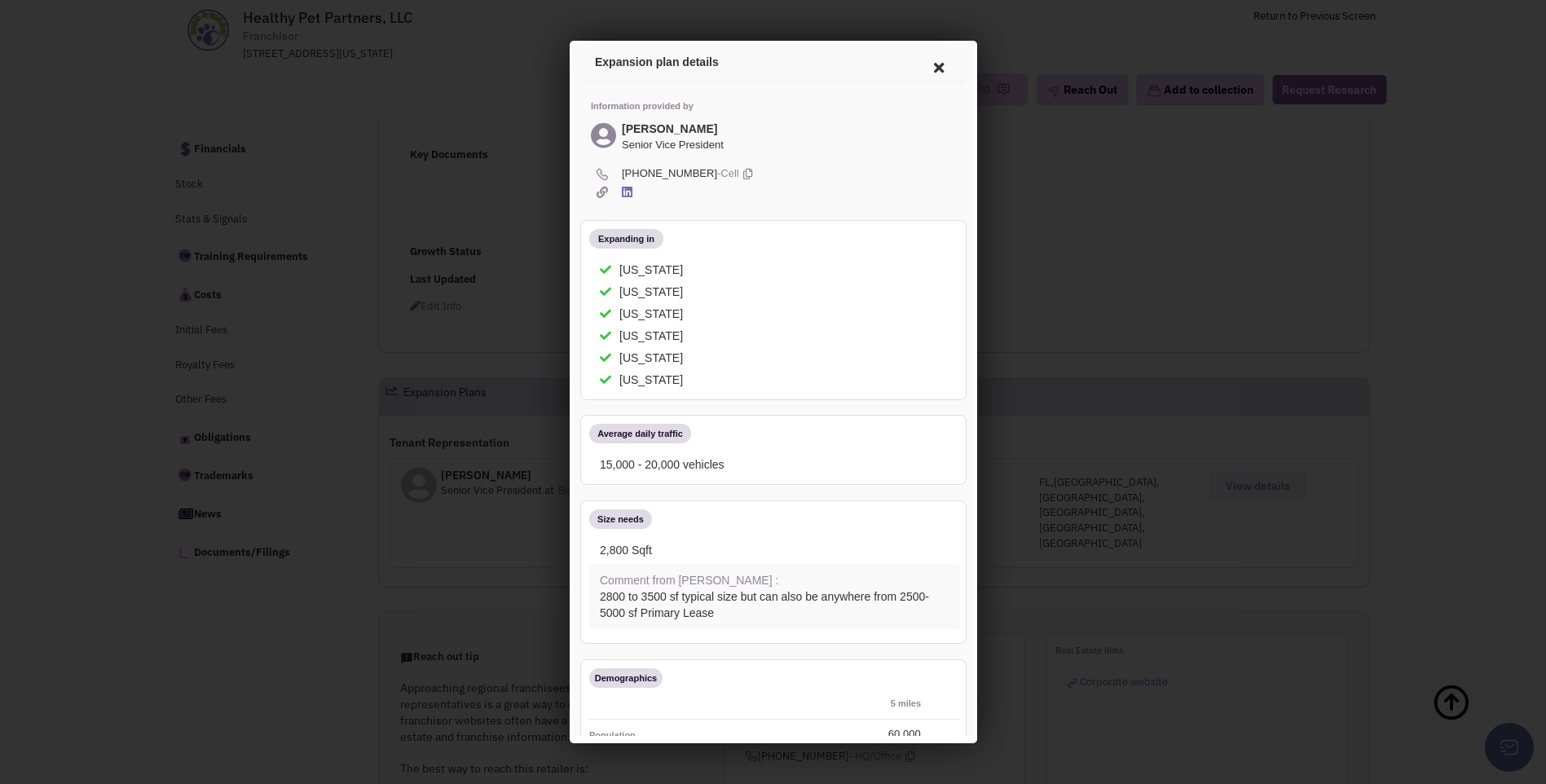
click at [919, 63] on icon at bounding box center [936, 64] width 35 height 39
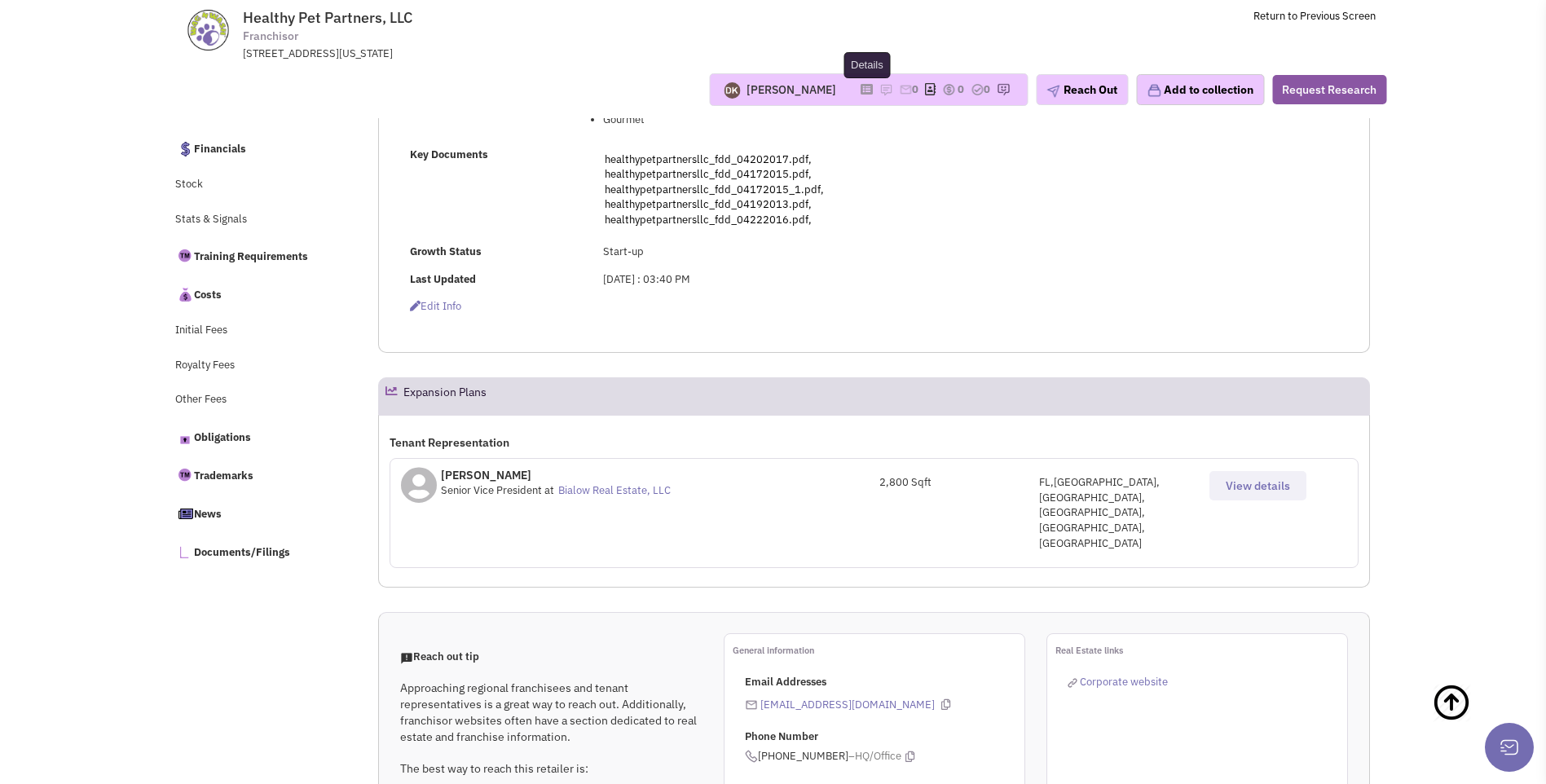
click at [860, 91] on icon at bounding box center [866, 89] width 13 height 9
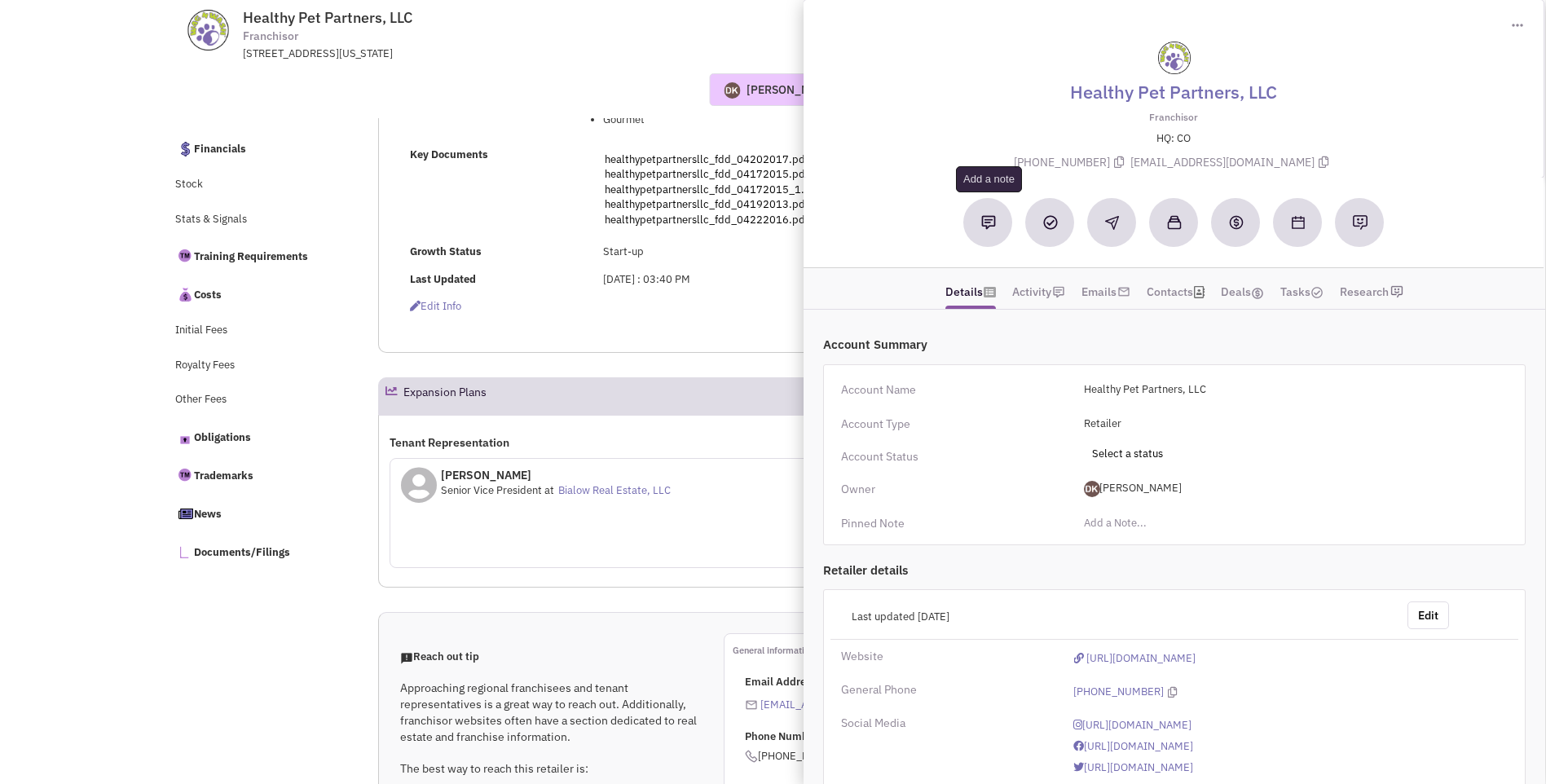
click at [987, 229] on img at bounding box center [988, 222] width 14 height 14
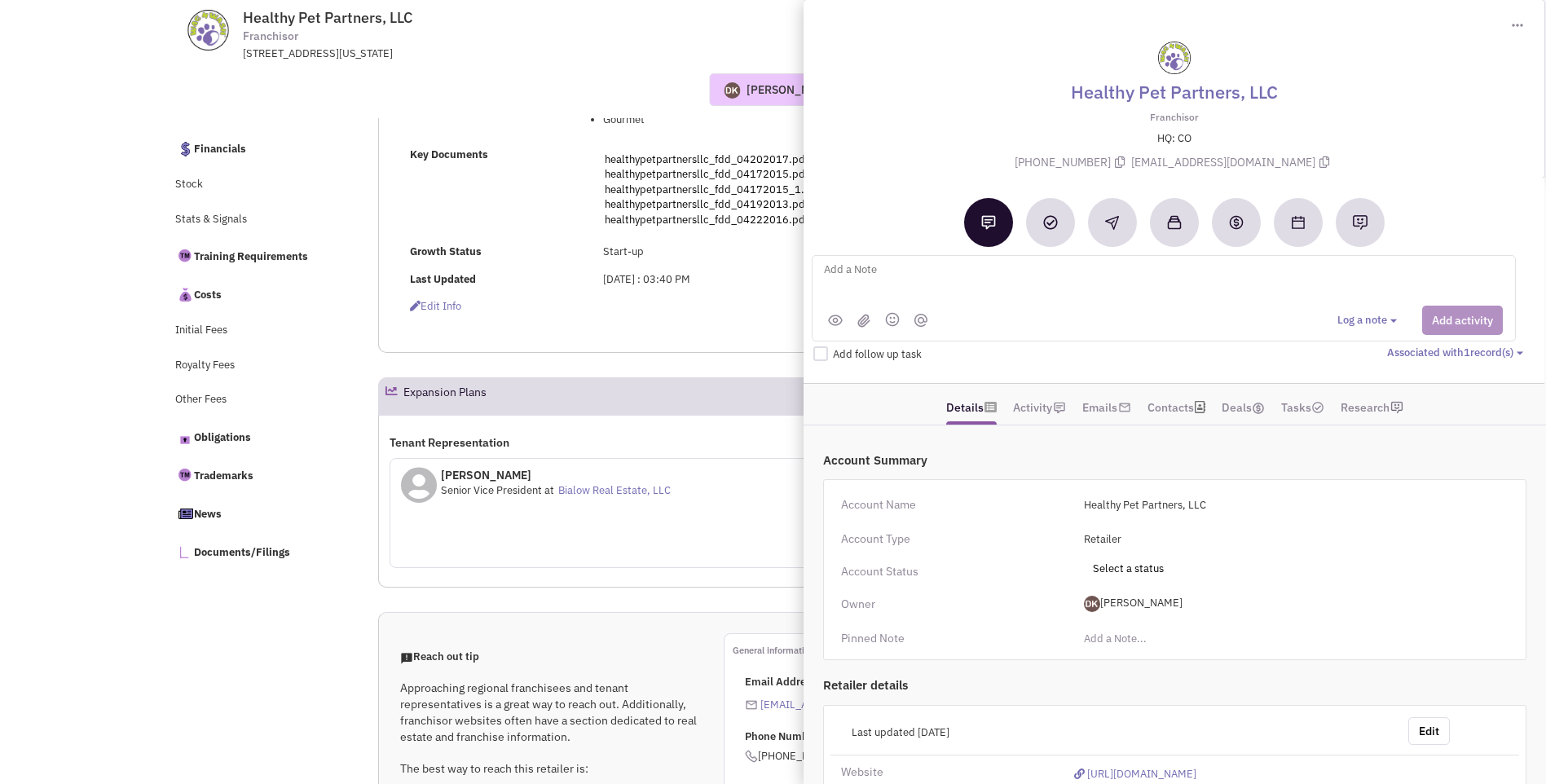
click at [901, 270] on textarea at bounding box center [1024, 282] width 403 height 45
click at [1046, 275] on textarea "phone # pending - sent email to Nick Russo" at bounding box center [1024, 282] width 403 height 45
type textarea "phone # pending - sent email to Nick Russo Chief of Stores & Franchising"
click at [1439, 328] on button "Add activity" at bounding box center [1462, 320] width 81 height 29
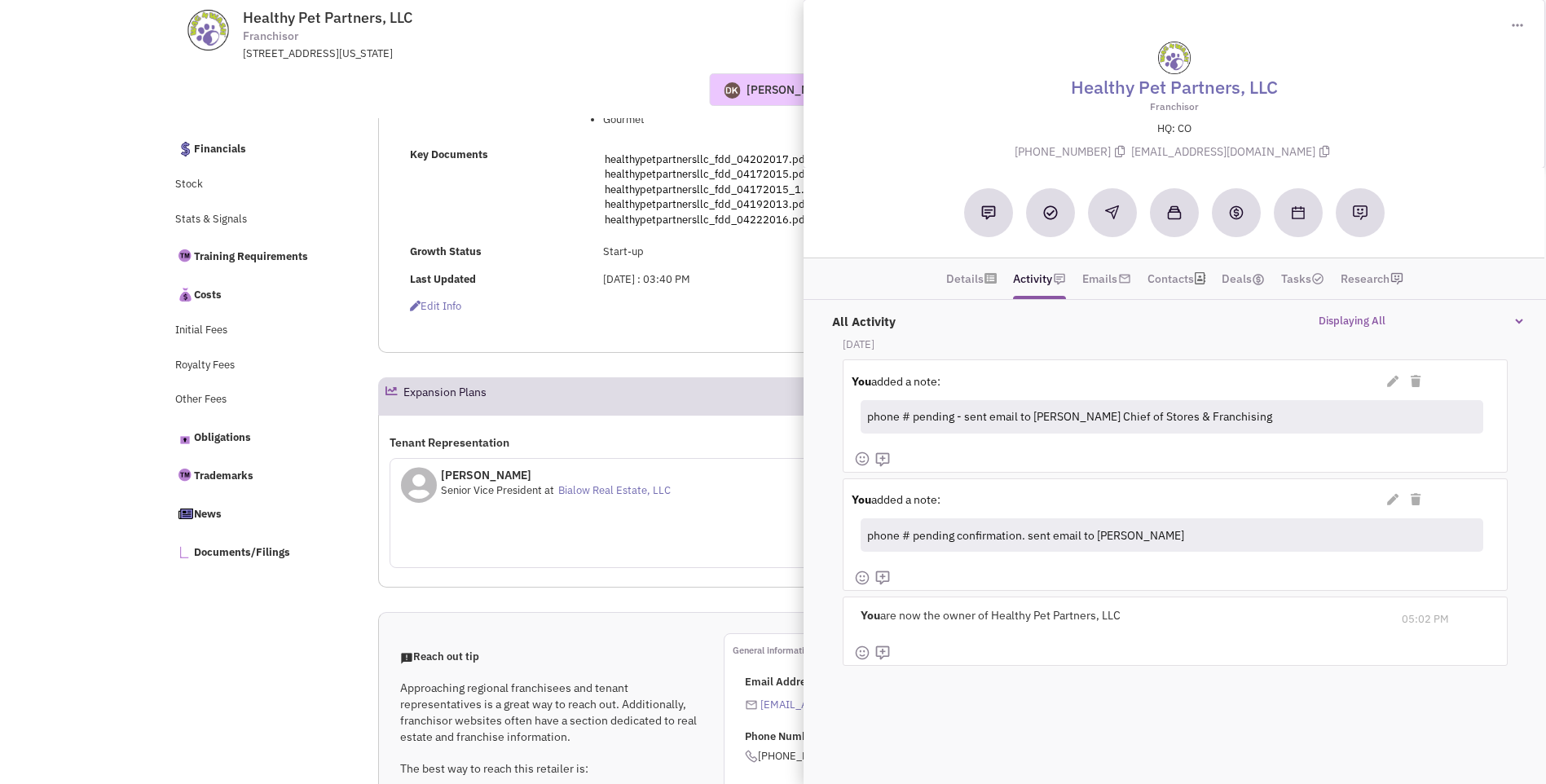
click at [545, 231] on div "Key Documents healthypetpartnersllc_fdd_04202017.pdf, healthypetpartnersllc_fdd…" at bounding box center [631, 190] width 465 height 85
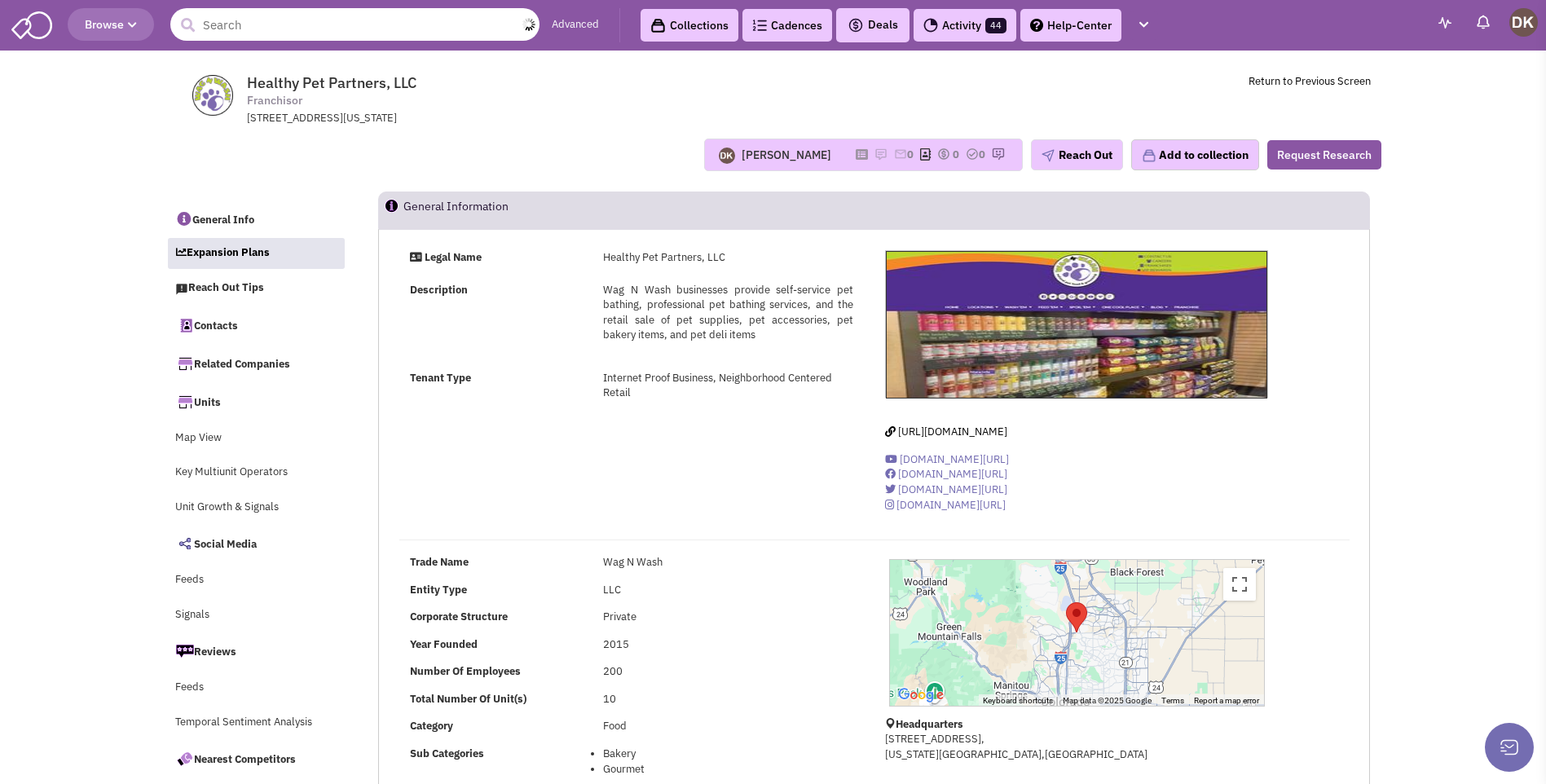
click at [293, 33] on input "text" at bounding box center [355, 24] width 369 height 33
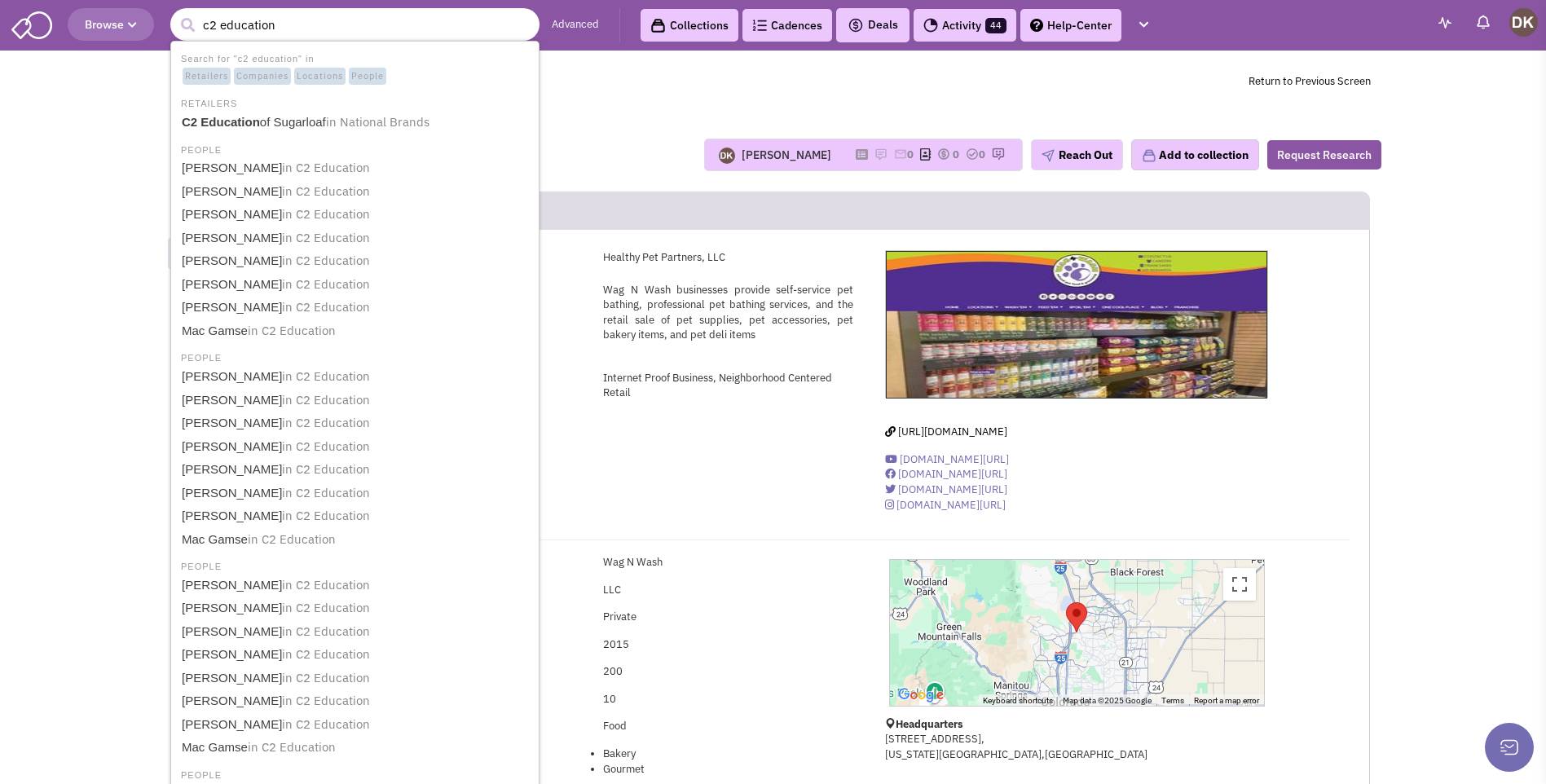
type input "c2 education"
click at [175, 13] on button "submit" at bounding box center [187, 25] width 24 height 24
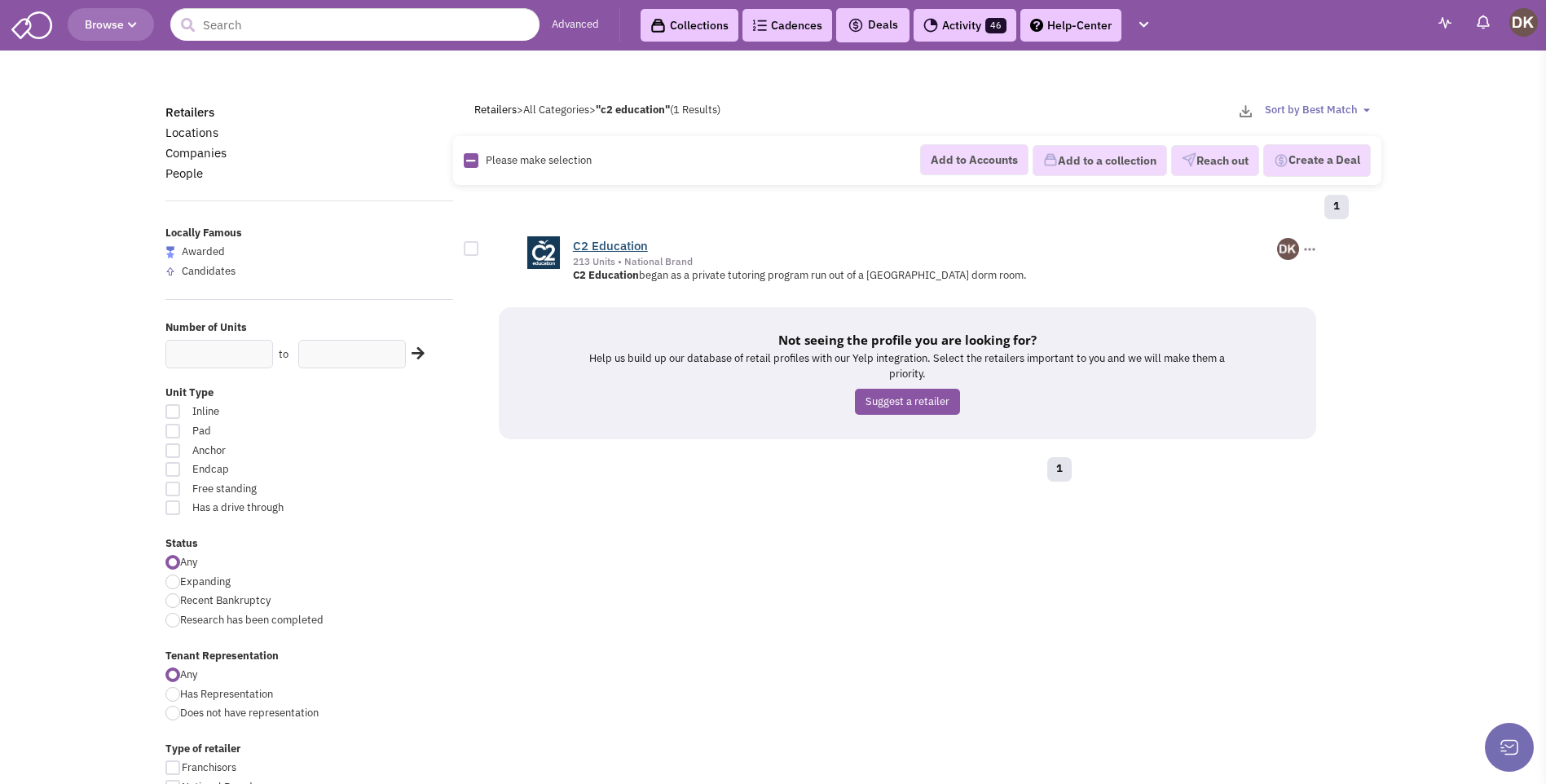
click at [613, 247] on link "C2 Education" at bounding box center [610, 245] width 75 height 15
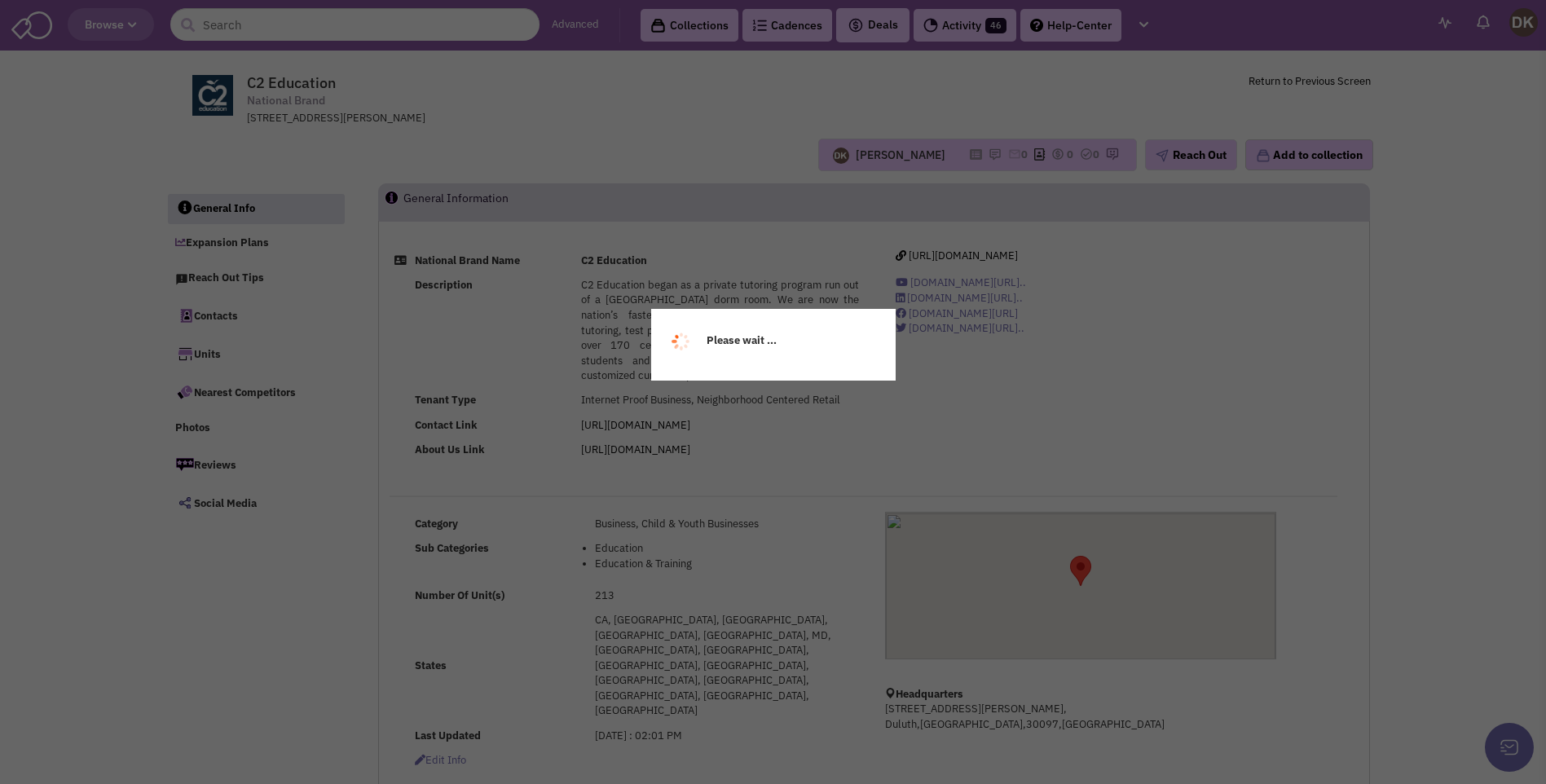
select select
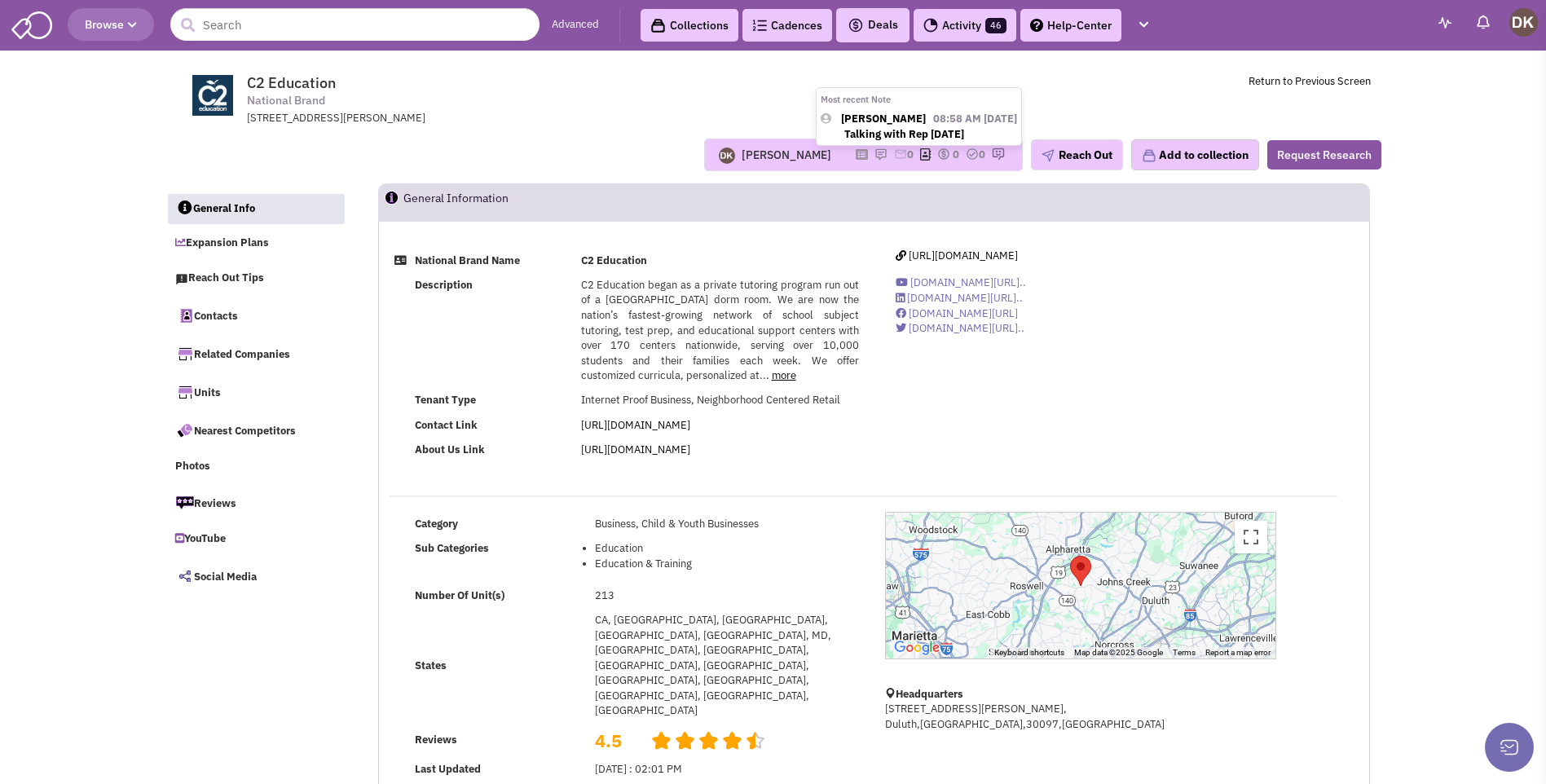
click at [874, 152] on img at bounding box center [881, 154] width 13 height 13
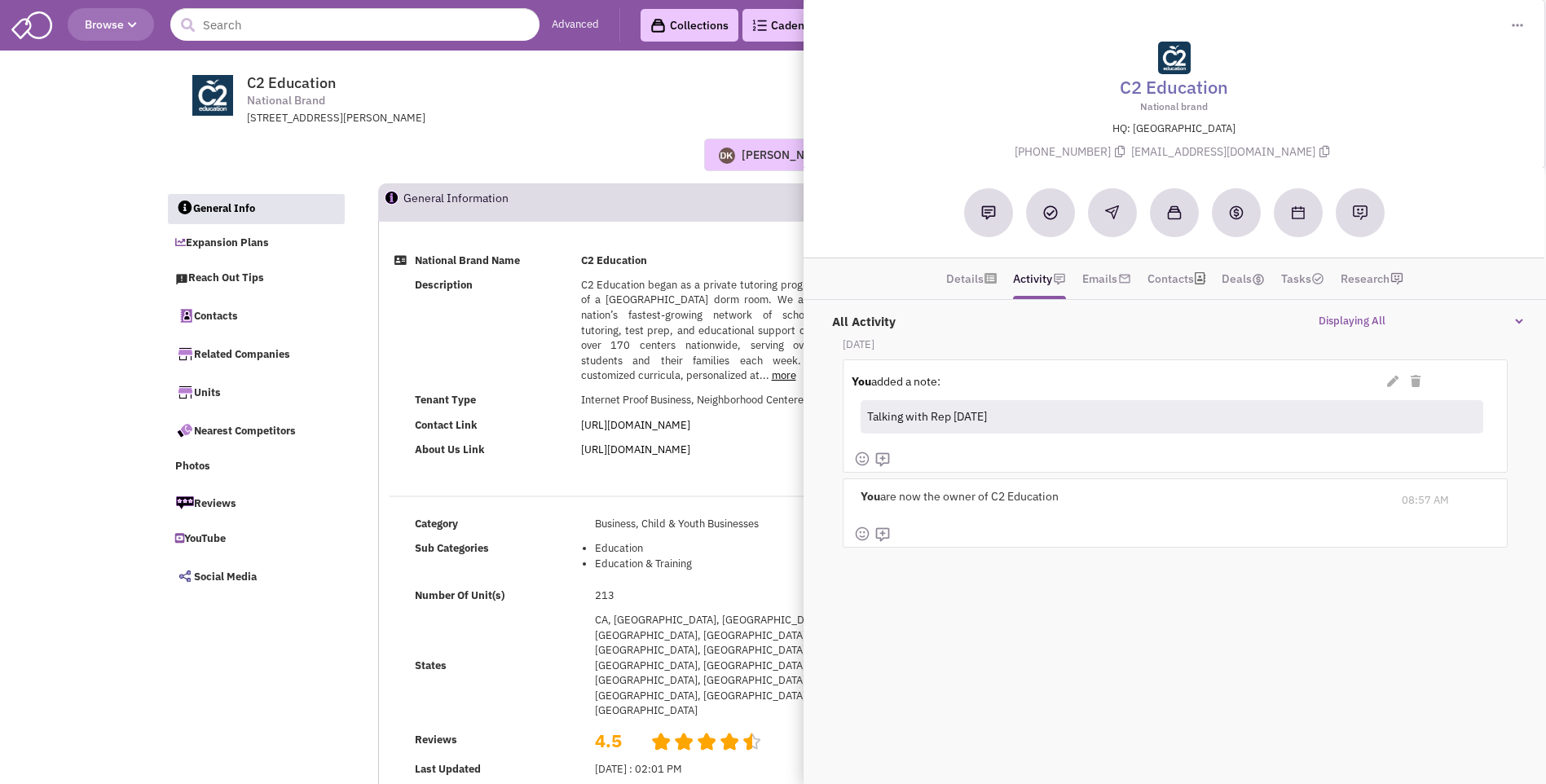
click at [565, 141] on div "[PERSON_NAME] Most recent Note [PERSON_NAME] 08:58 AM [DATE] Talking with Rep […" at bounding box center [773, 155] width 1237 height 33
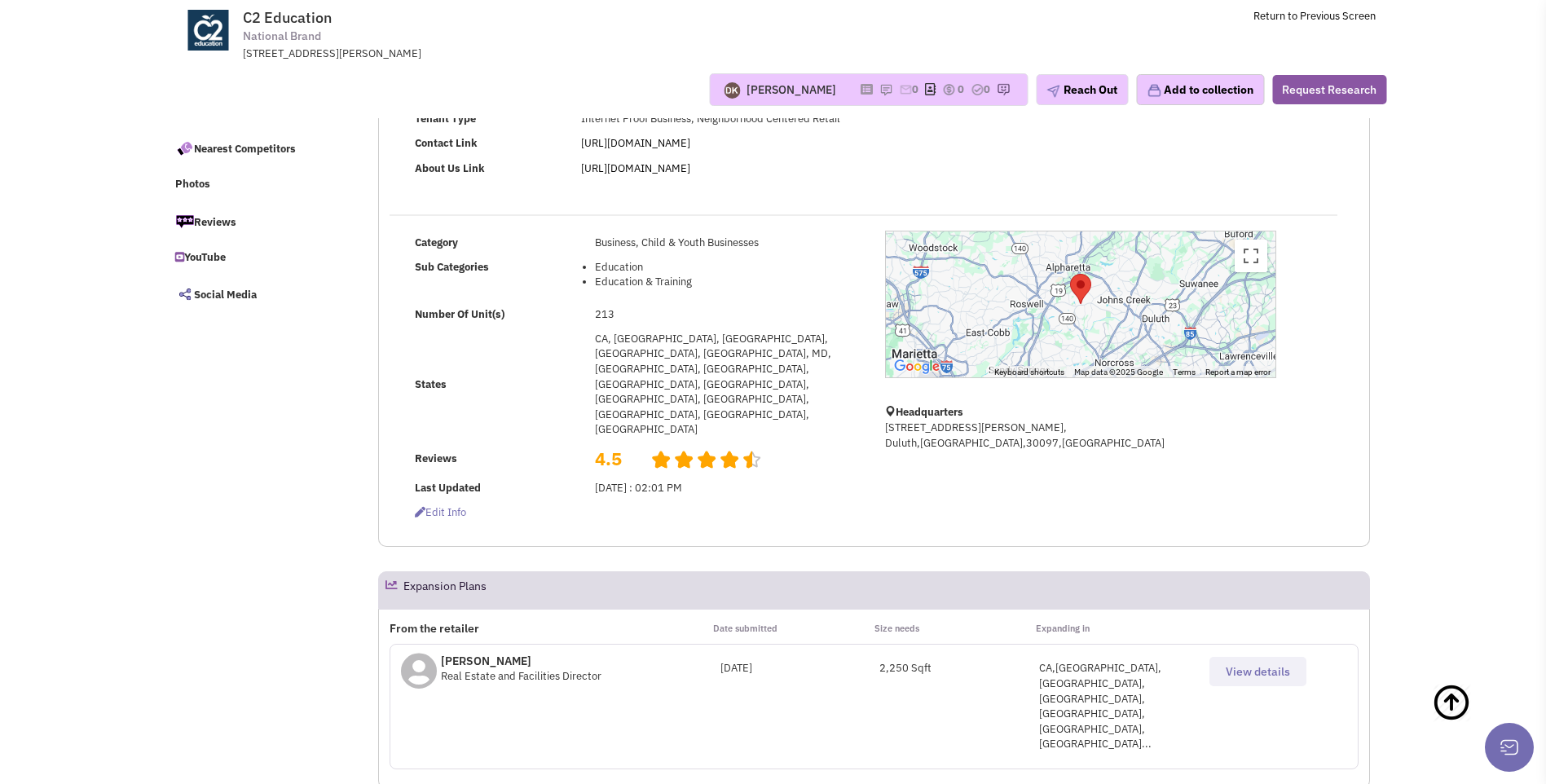
scroll to position [244, 0]
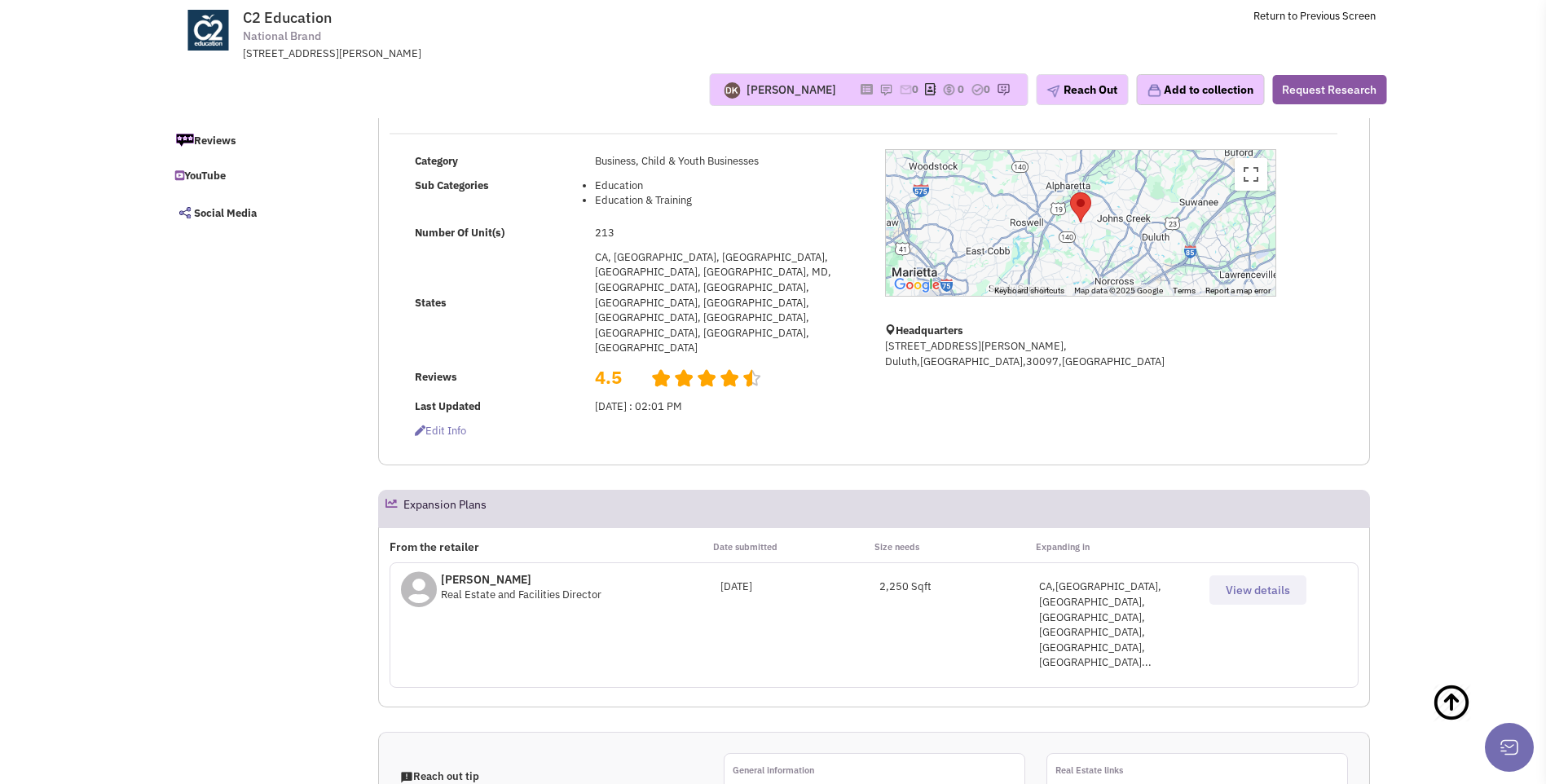
click at [1243, 583] on span "View details" at bounding box center [1257, 590] width 64 height 14
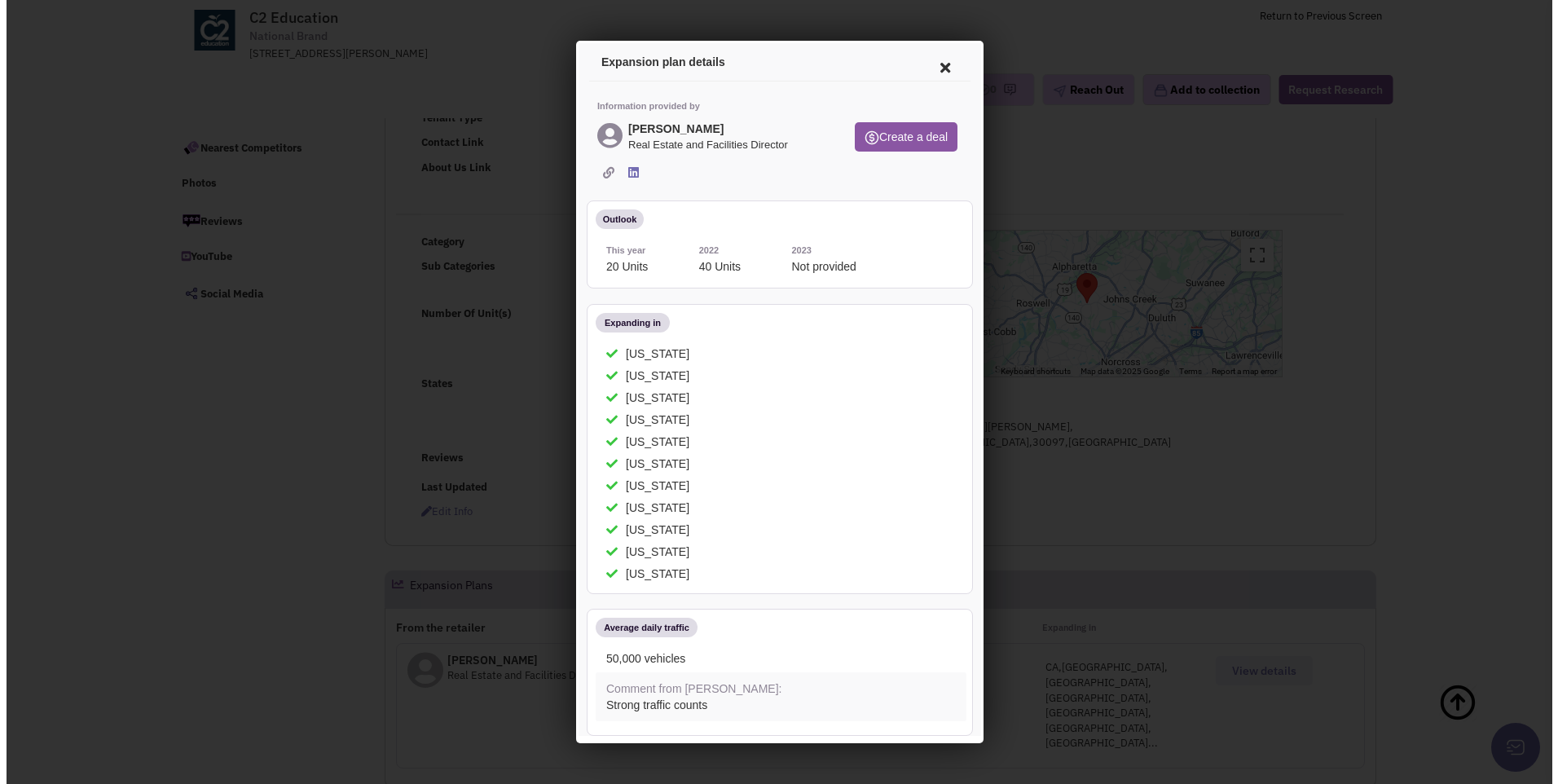
scroll to position [0, 0]
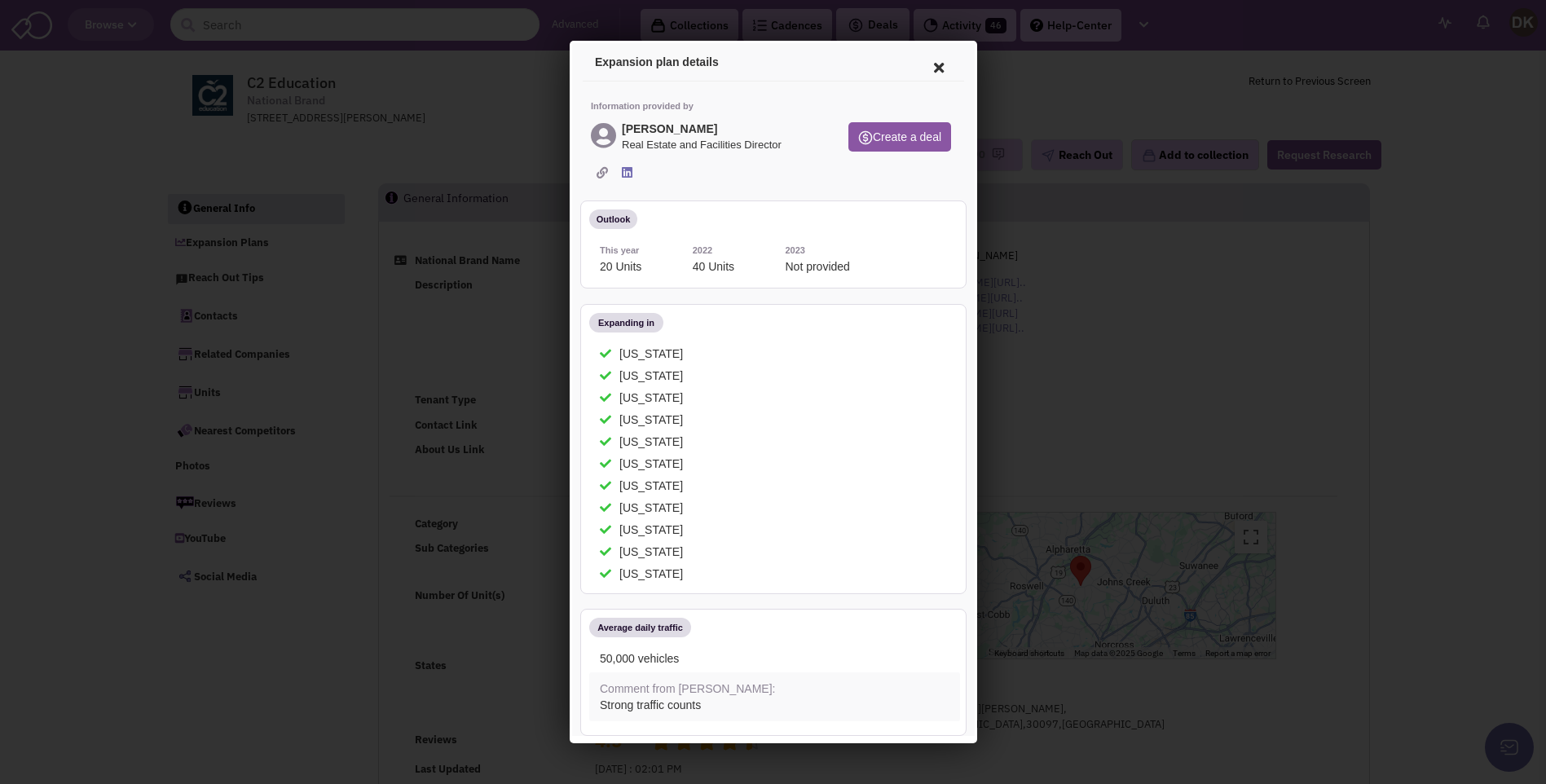
click at [928, 63] on icon at bounding box center [936, 64] width 35 height 39
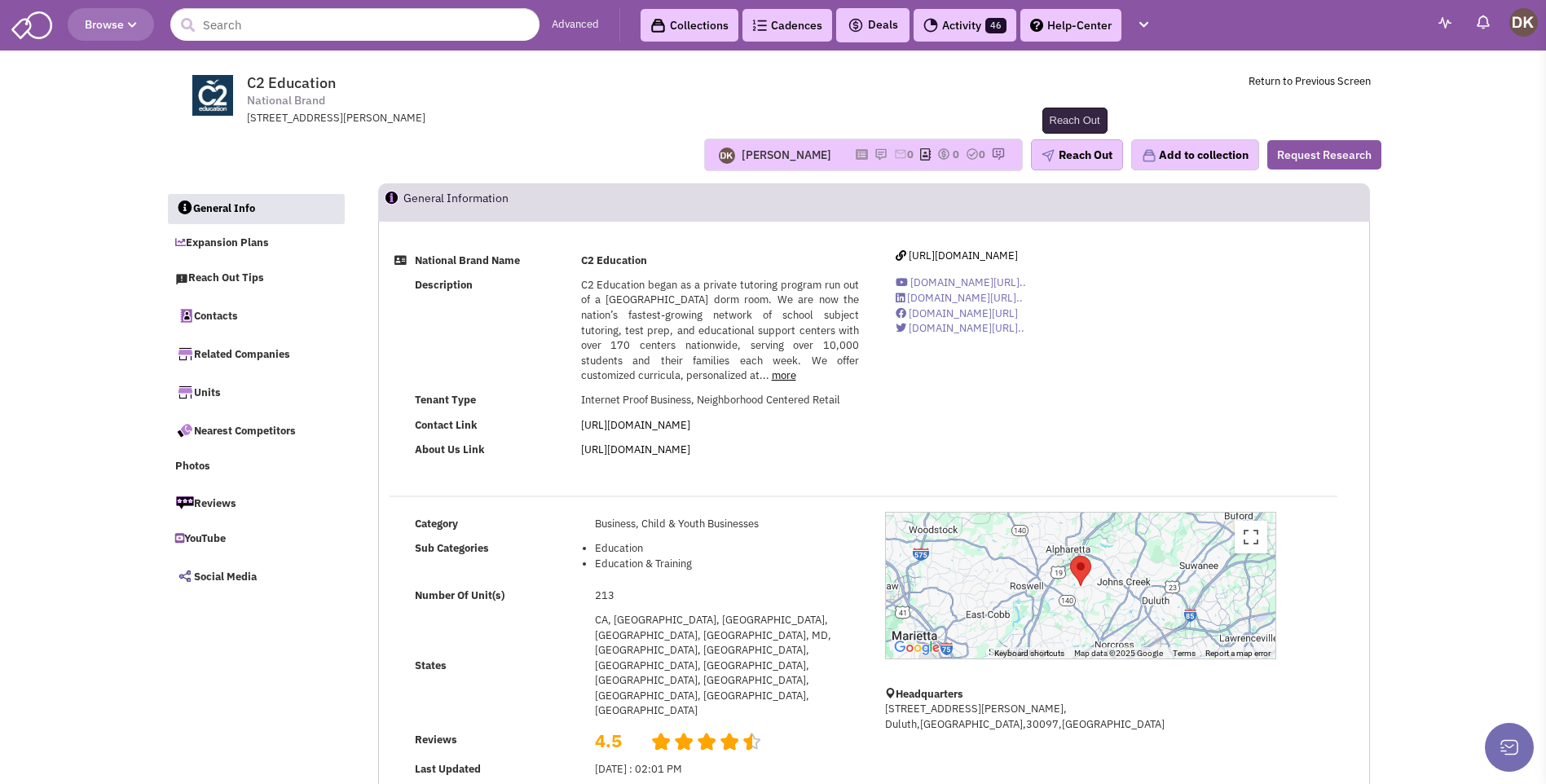
click at [1075, 159] on button "Reach Out" at bounding box center [1077, 155] width 92 height 31
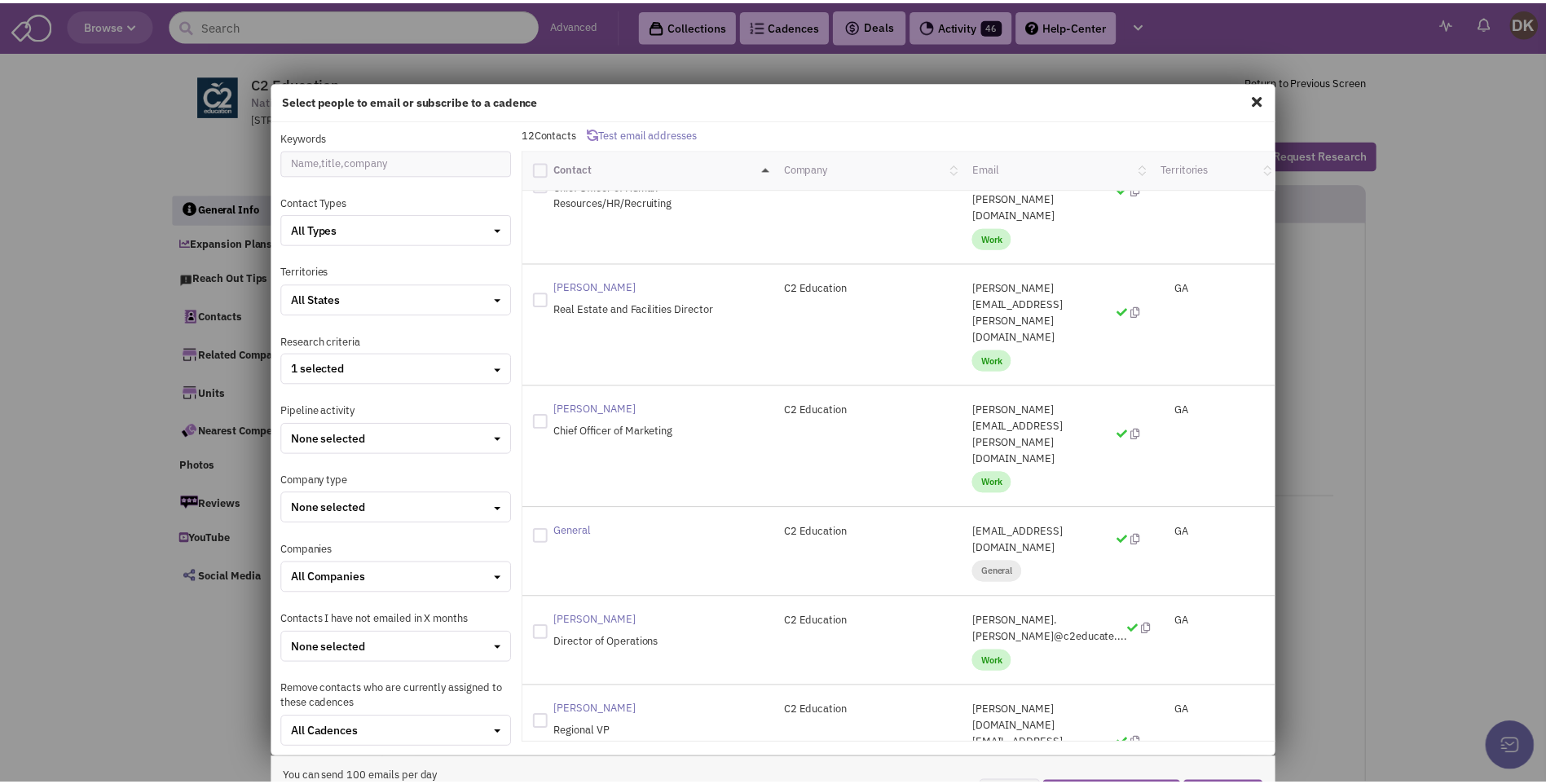
scroll to position [82, 0]
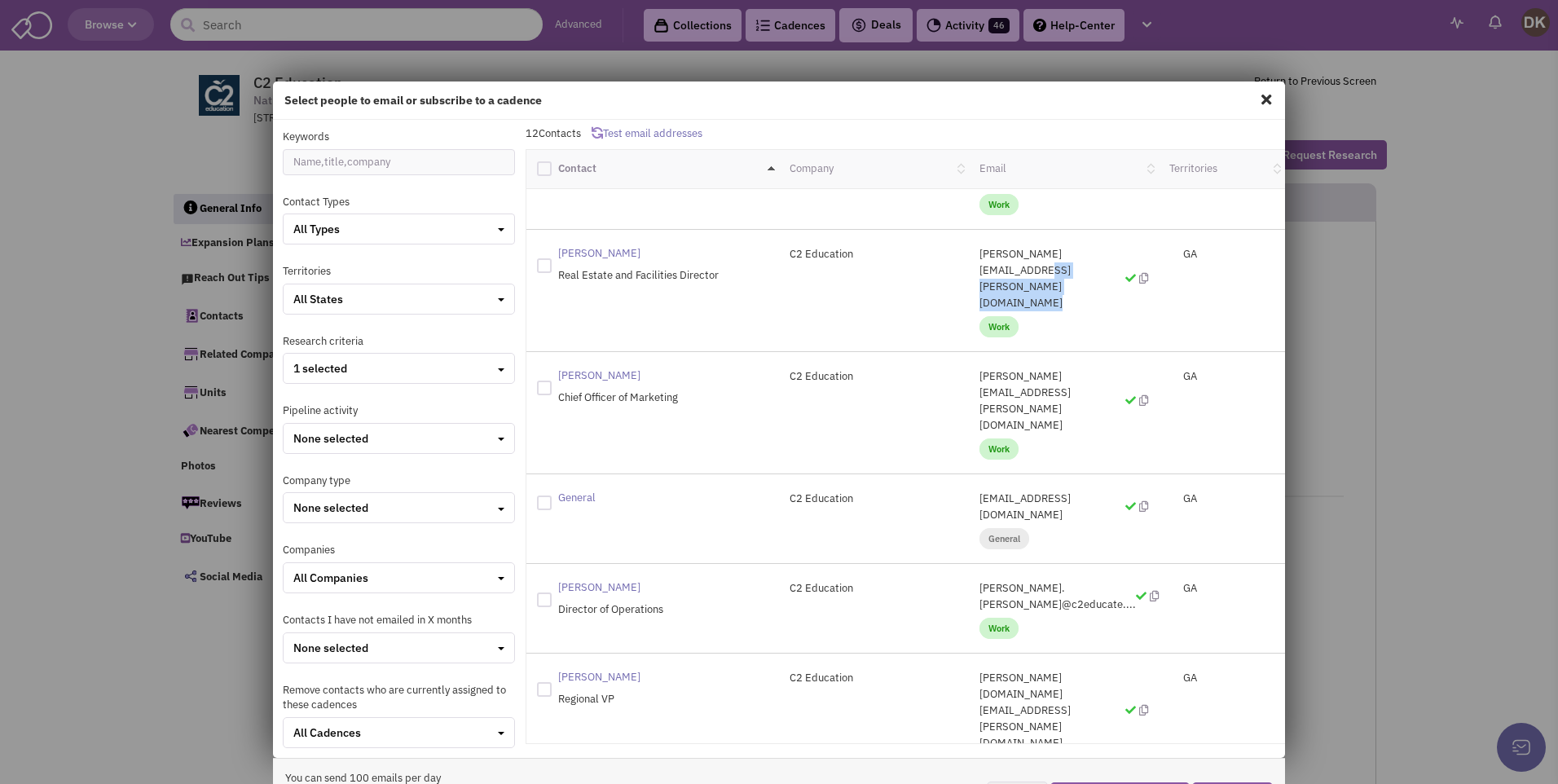
drag, startPoint x: 964, startPoint y: 216, endPoint x: 1106, endPoint y: 214, distance: 142.0
click at [1106, 246] on div "[PERSON_NAME][EMAIL_ADDRESS][PERSON_NAME][DOMAIN_NAME] Work" at bounding box center [1063, 291] width 190 height 89
drag, startPoint x: 1106, startPoint y: 214, endPoint x: 1052, endPoint y: 215, distance: 54.0
copy p "[PERSON_NAME][EMAIL_ADDRESS][PERSON_NAME][DOMAIN_NAME]"
click at [116, 277] on div "Select people to email or subscribe to a cadence Keywords Contact Types All Typ…" at bounding box center [779, 392] width 1558 height 784
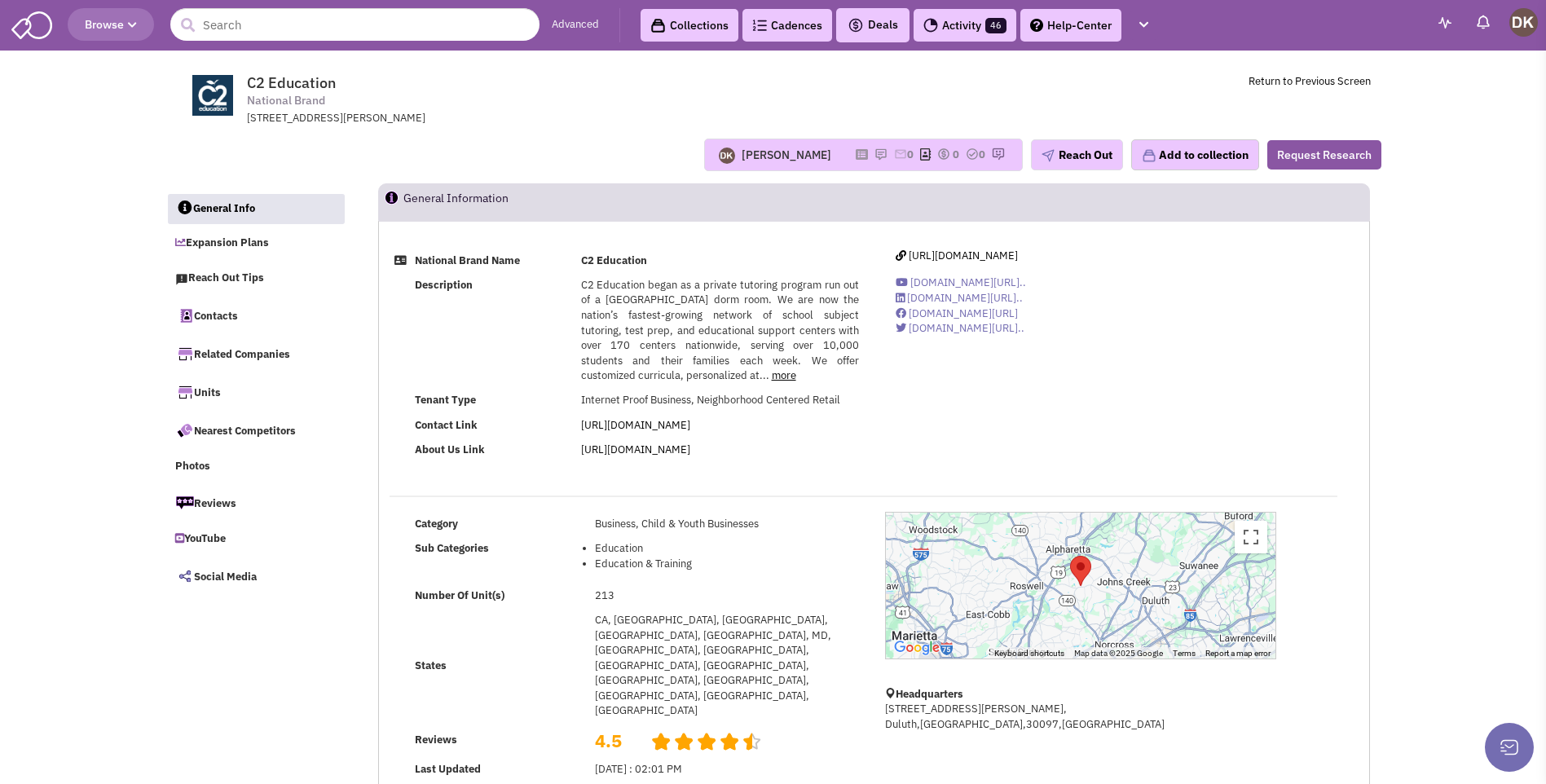
scroll to position [163, 0]
